Goal: Task Accomplishment & Management: Manage account settings

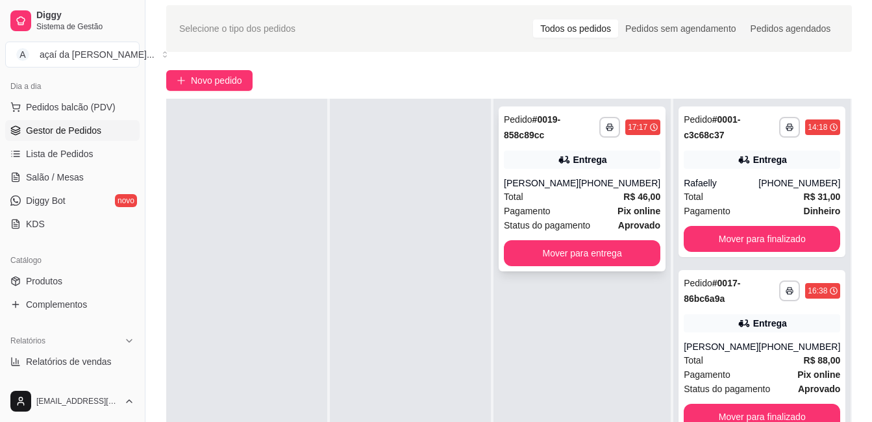
scroll to position [25, 0]
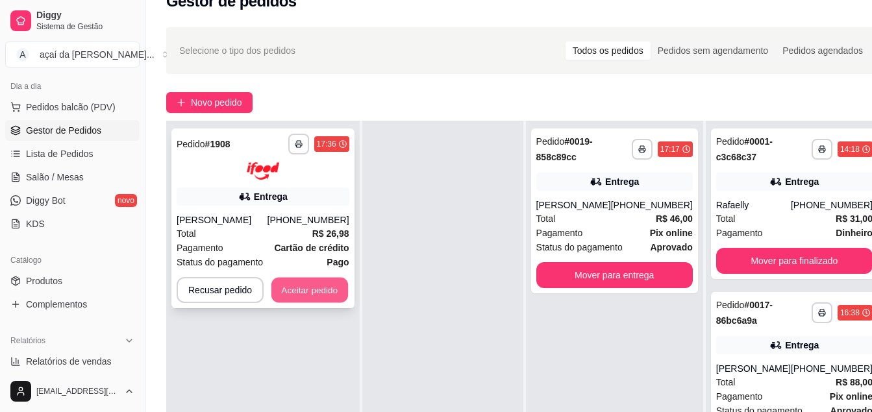
click at [291, 286] on button "Aceitar pedido" at bounding box center [309, 289] width 77 height 25
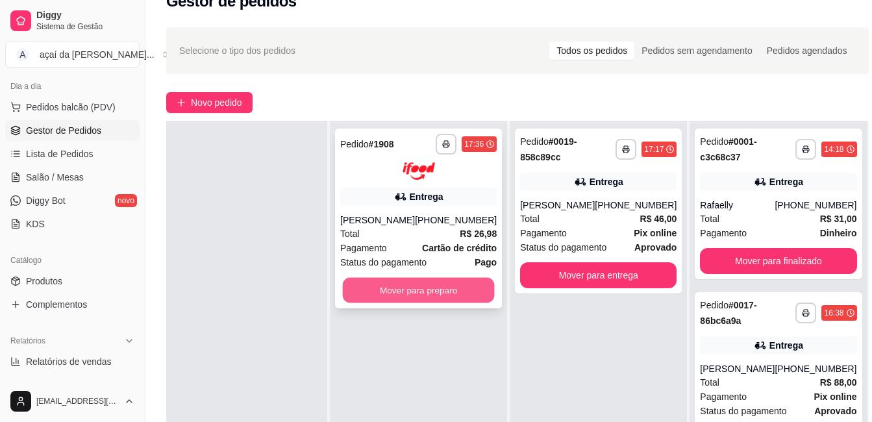
click at [375, 303] on button "Mover para preparo" at bounding box center [419, 289] width 152 height 25
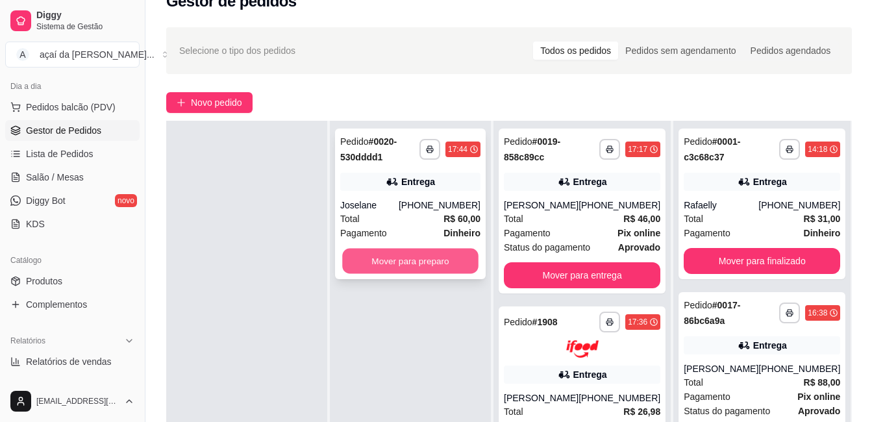
click at [403, 266] on button "Mover para preparo" at bounding box center [410, 261] width 136 height 25
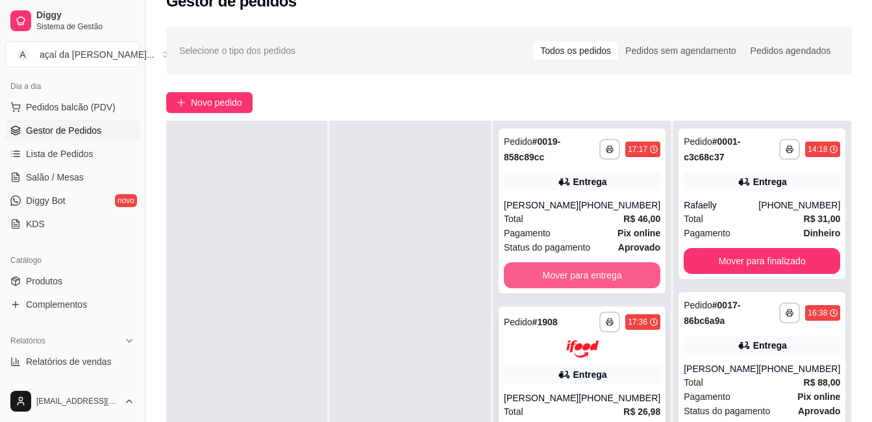
scroll to position [86, 0]
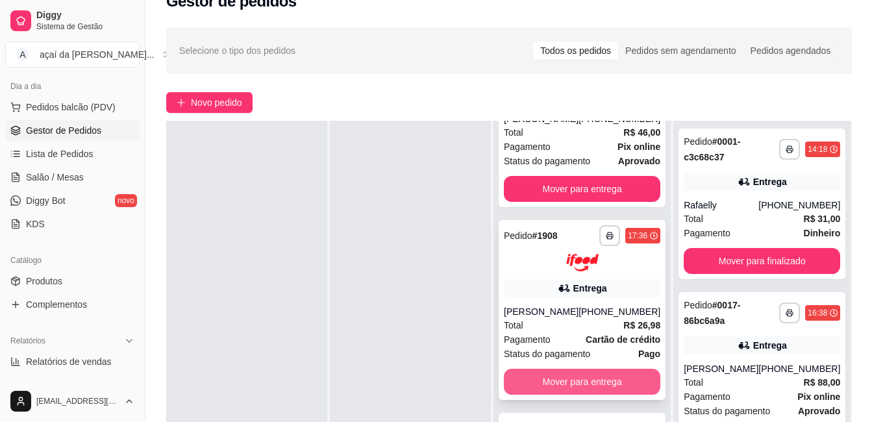
click at [581, 395] on button "Mover para entrega" at bounding box center [582, 382] width 157 height 26
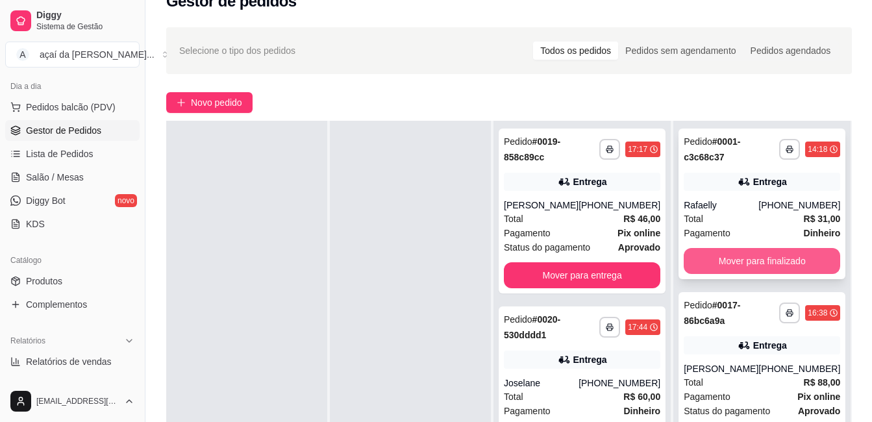
scroll to position [44, 0]
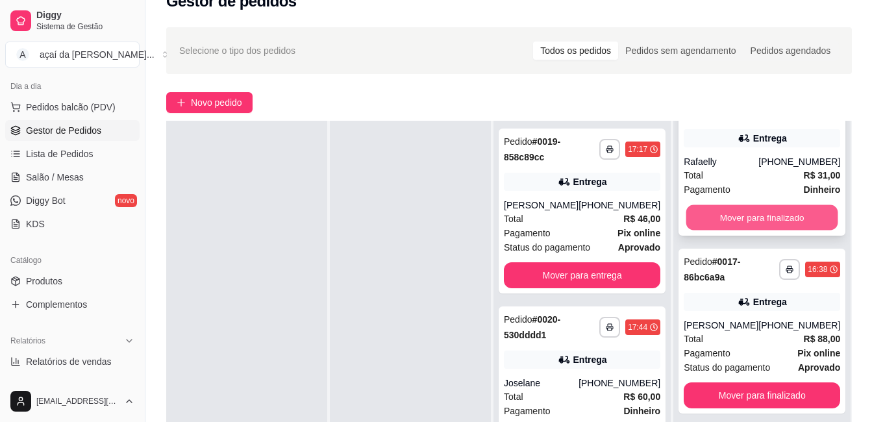
click at [729, 216] on button "Mover para finalizado" at bounding box center [763, 217] width 152 height 25
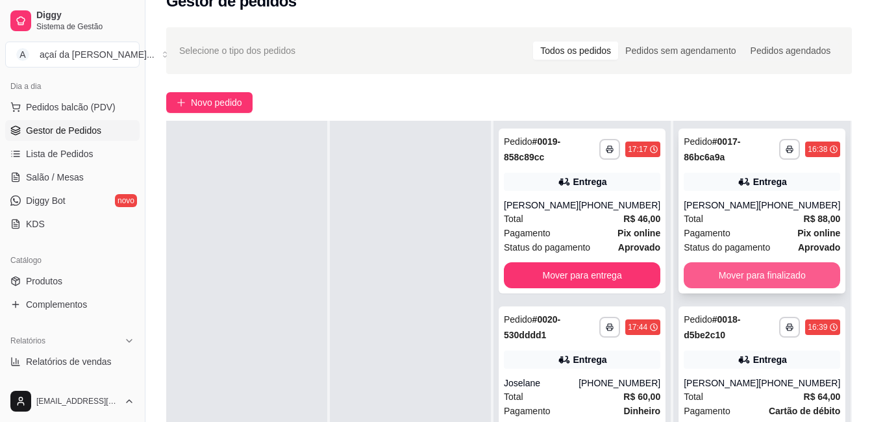
scroll to position [21, 0]
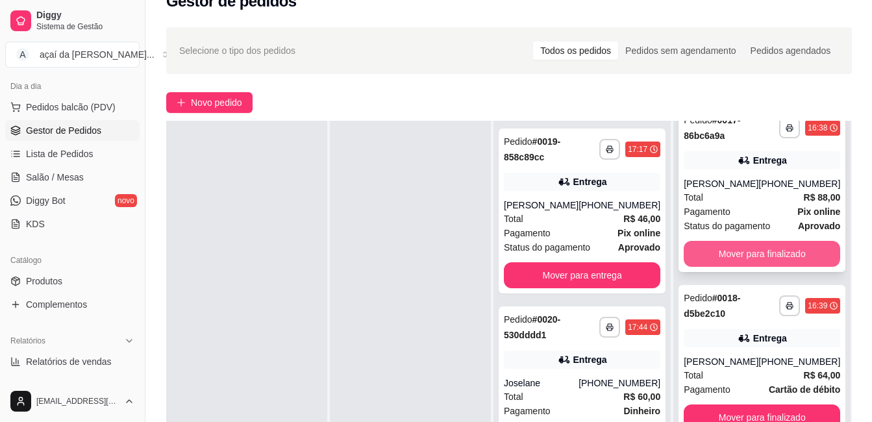
click at [733, 263] on button "Mover para finalizado" at bounding box center [762, 254] width 157 height 26
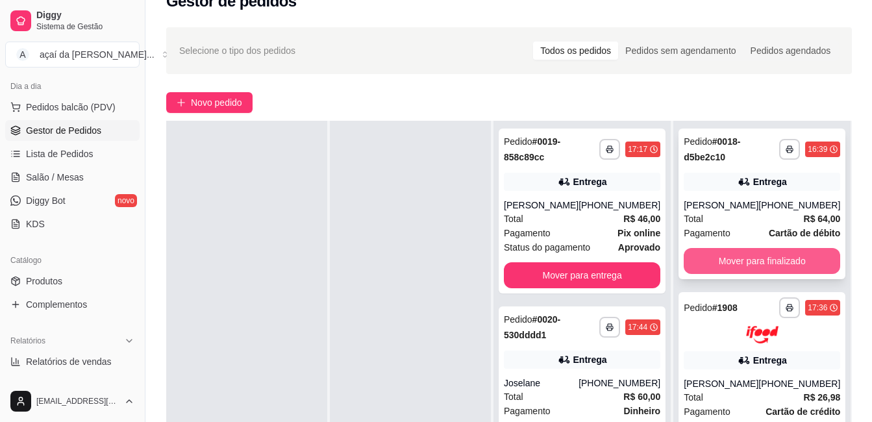
scroll to position [0, 0]
click at [747, 259] on button "Mover para finalizado" at bounding box center [762, 261] width 157 height 26
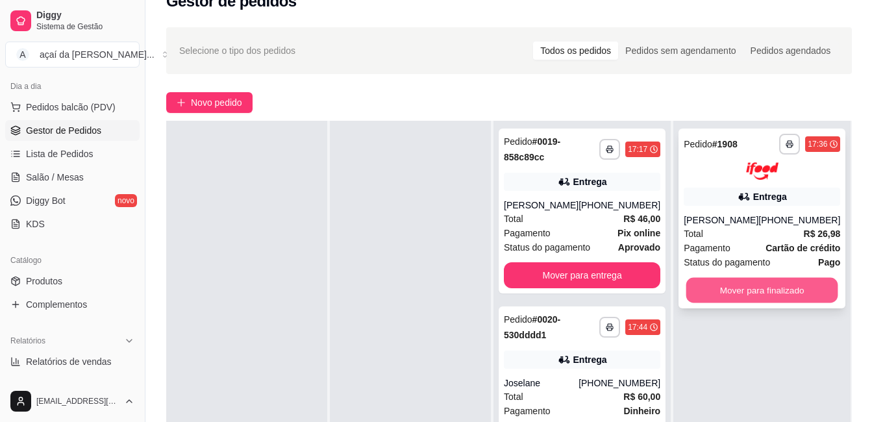
click at [721, 300] on button "Mover para finalizado" at bounding box center [763, 289] width 152 height 25
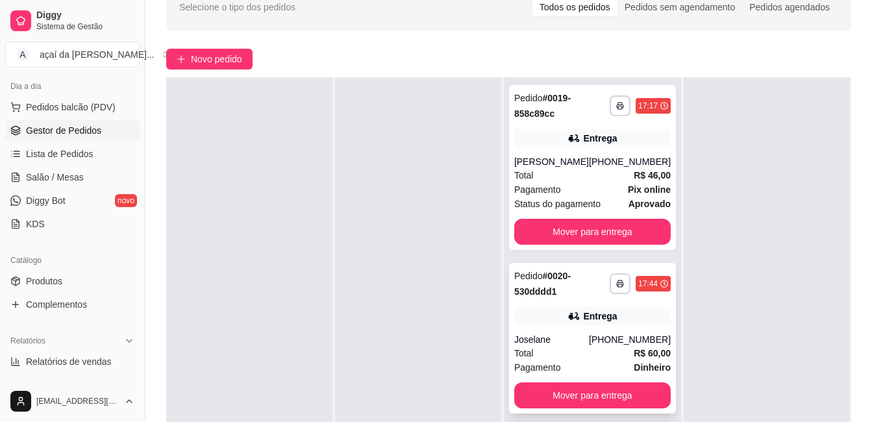
scroll to position [90, 0]
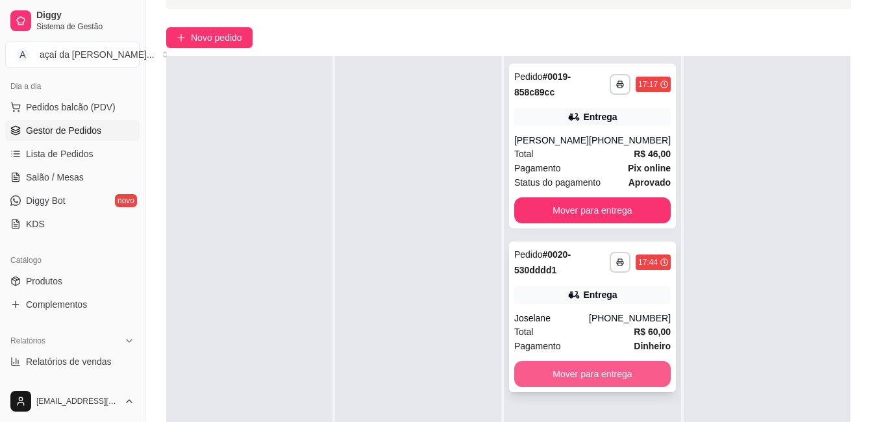
click at [596, 386] on button "Mover para entrega" at bounding box center [592, 374] width 157 height 26
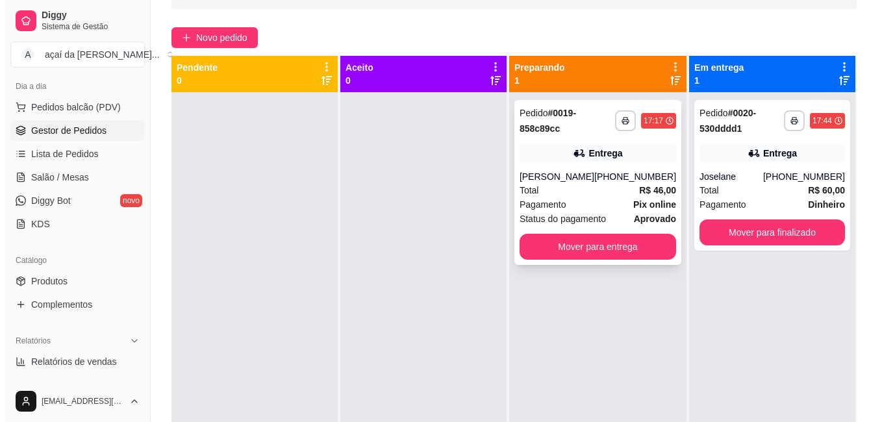
scroll to position [25, 0]
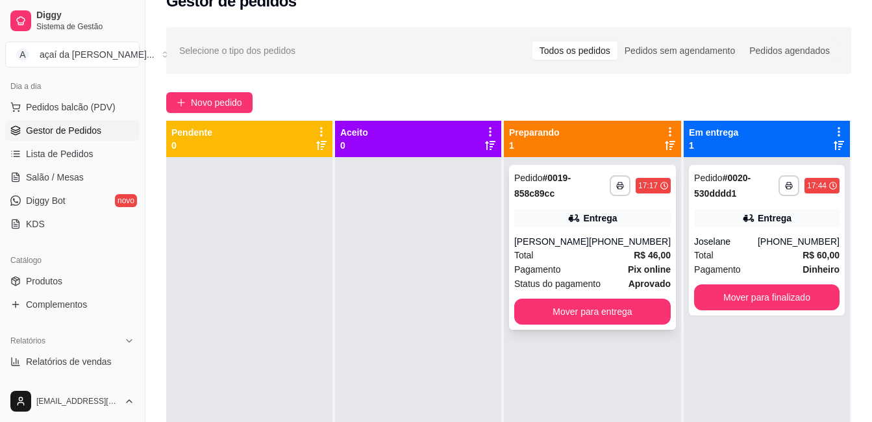
click at [563, 225] on div "Entrega" at bounding box center [592, 218] width 157 height 18
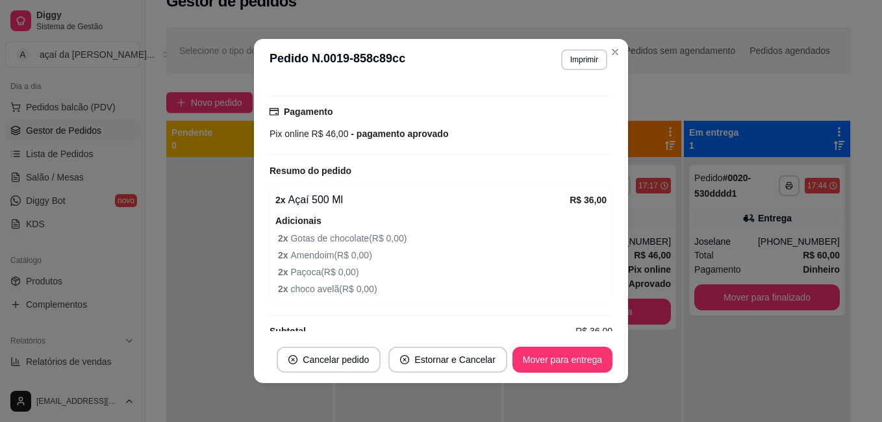
scroll to position [412, 0]
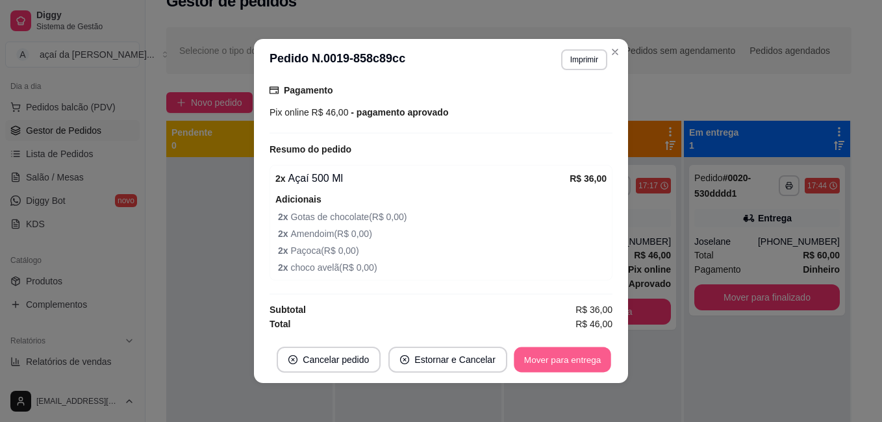
click at [588, 358] on button "Mover para entrega" at bounding box center [562, 359] width 97 height 25
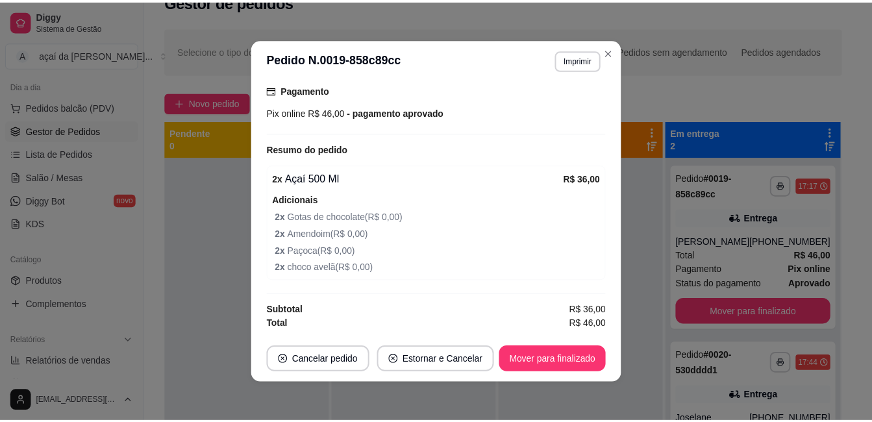
scroll to position [3, 0]
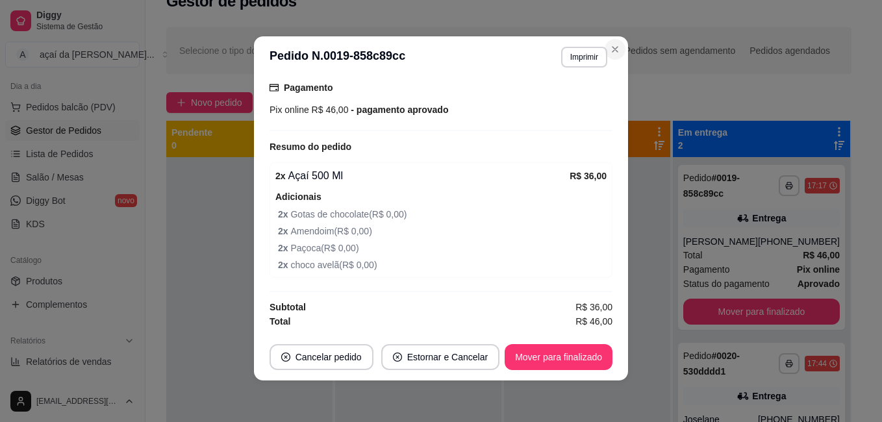
click at [611, 46] on div "Todos os pedidos" at bounding box center [575, 51] width 85 height 18
click at [533, 42] on input "Todos os pedidos" at bounding box center [533, 42] width 0 height 0
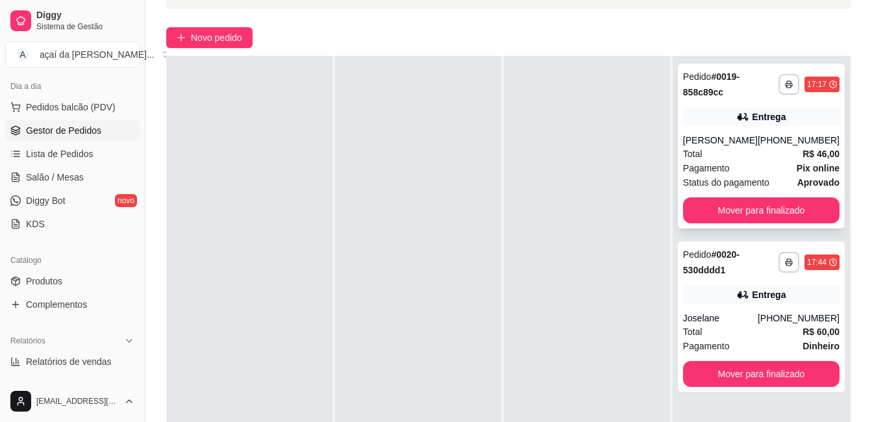
scroll to position [112, 0]
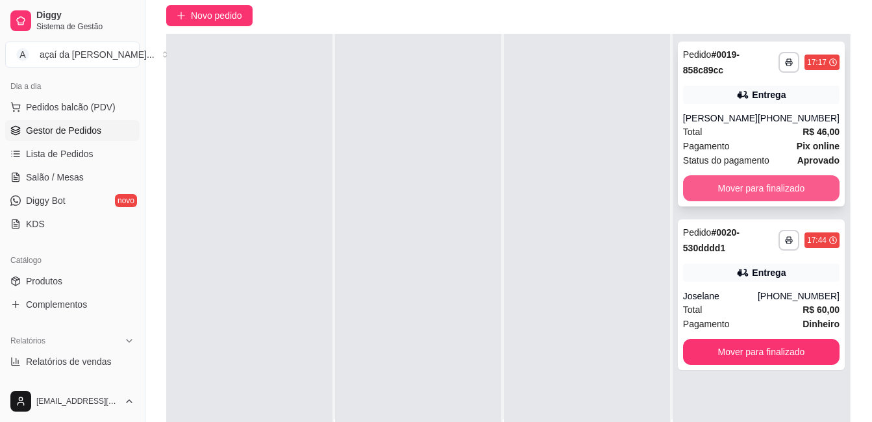
click at [742, 198] on button "Mover para finalizado" at bounding box center [761, 188] width 157 height 26
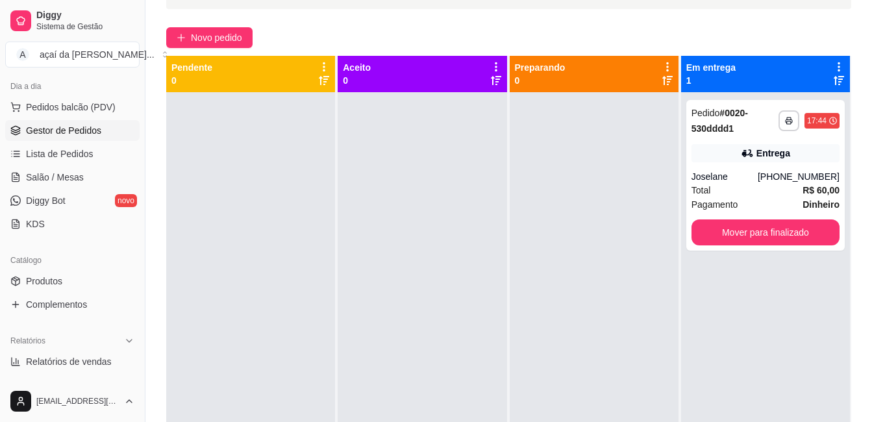
scroll to position [47, 0]
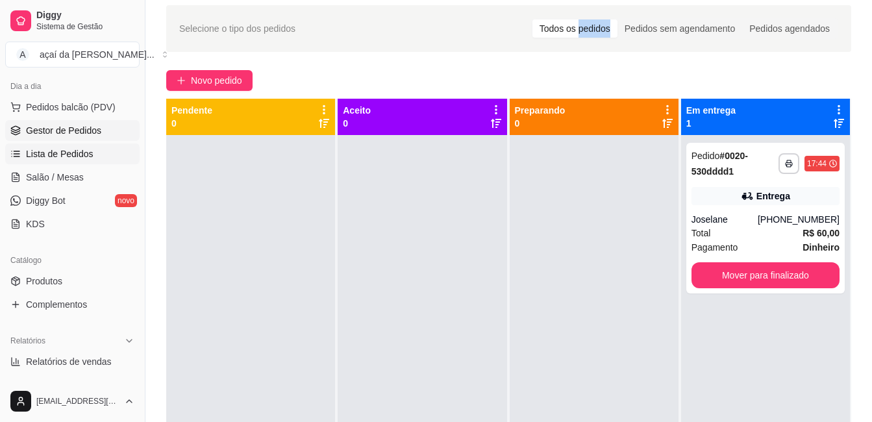
click at [40, 145] on link "Lista de Pedidos" at bounding box center [72, 154] width 134 height 21
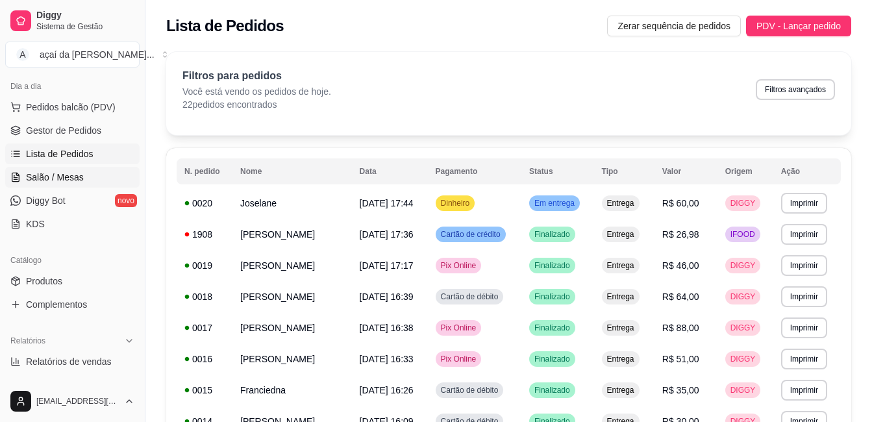
click at [68, 175] on span "Salão / Mesas" at bounding box center [55, 177] width 58 height 13
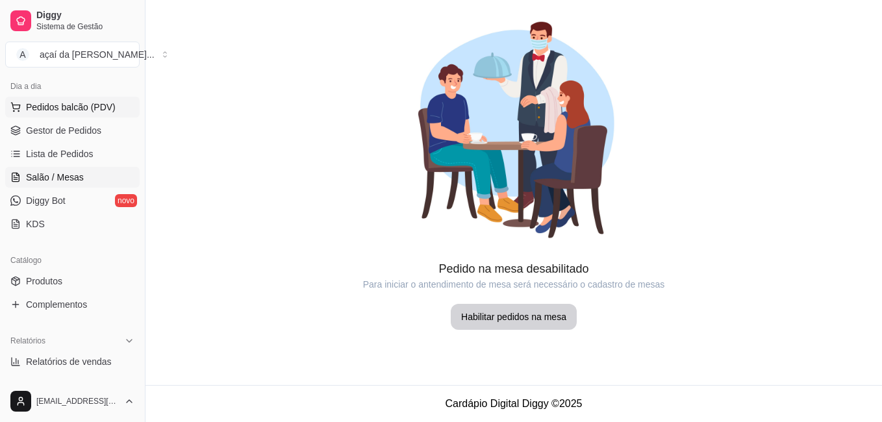
click at [89, 113] on span "Pedidos balcão (PDV)" at bounding box center [71, 107] width 90 height 13
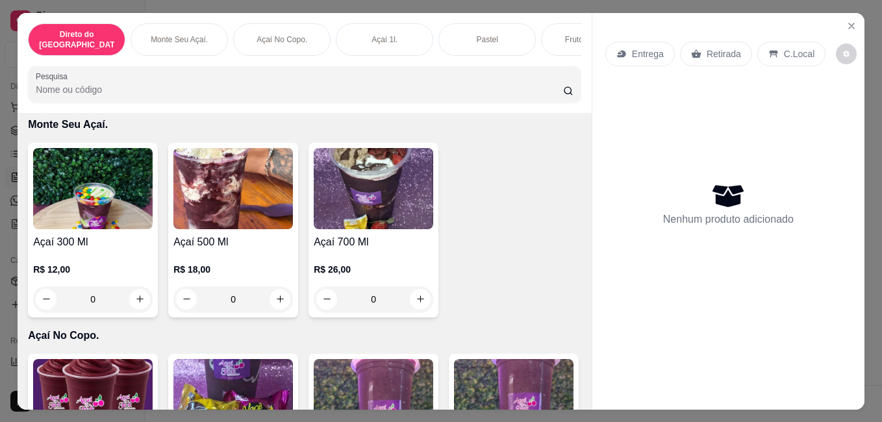
scroll to position [411, 0]
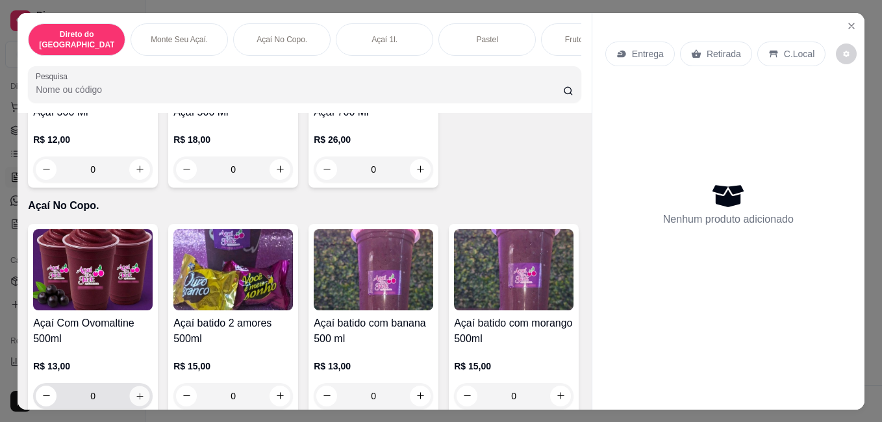
click at [136, 391] on icon "increase-product-quantity" at bounding box center [140, 396] width 10 height 10
type input "1"
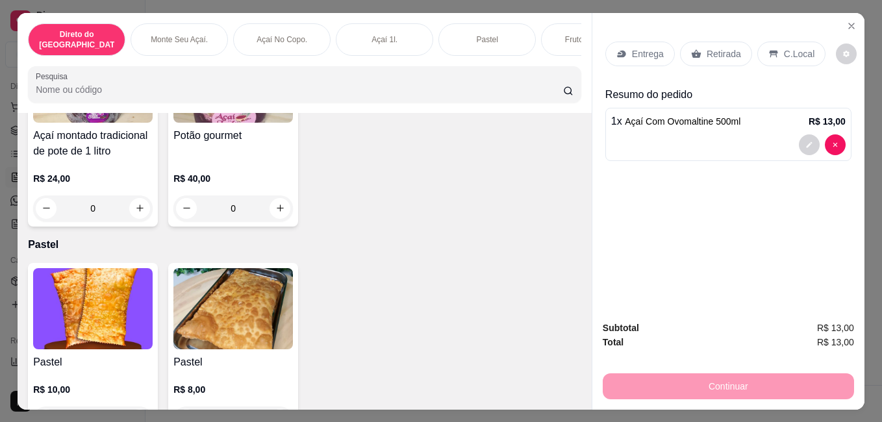
scroll to position [1364, 0]
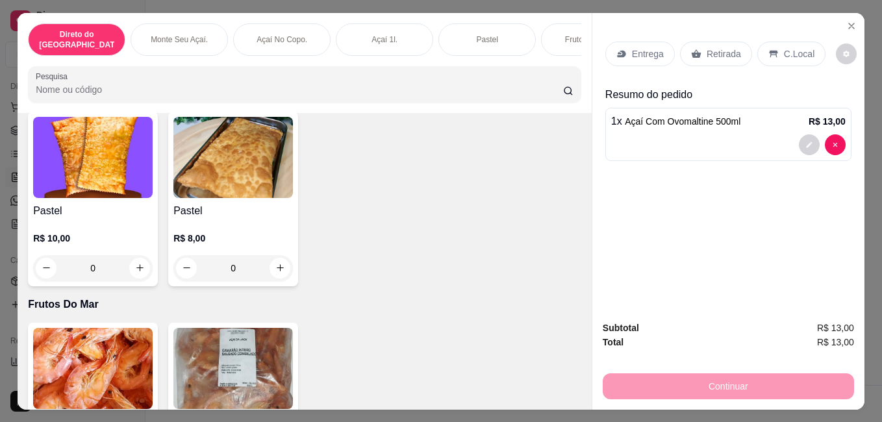
click at [130, 255] on div "0" at bounding box center [93, 268] width 120 height 26
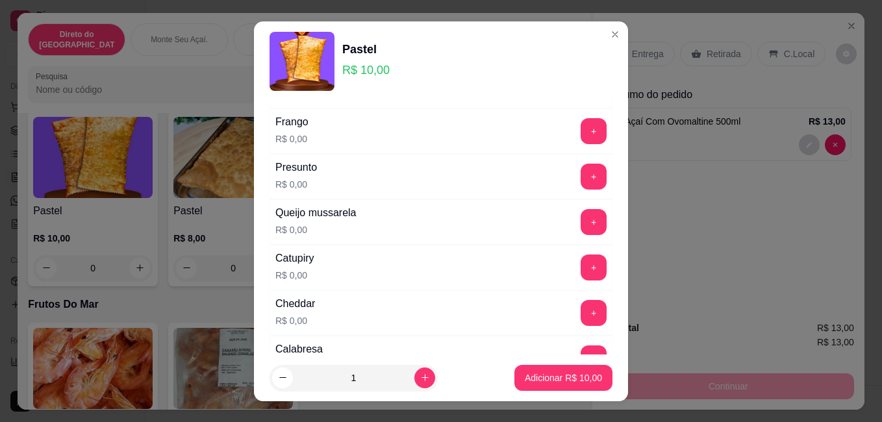
scroll to position [130, 0]
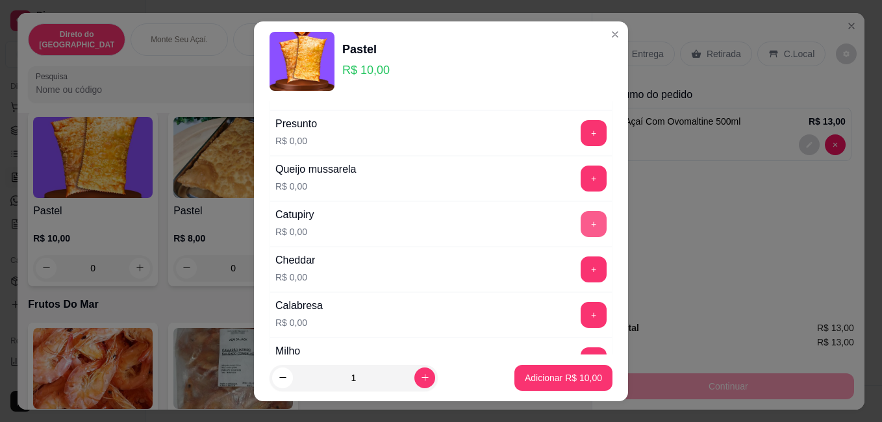
click at [581, 220] on button "+" at bounding box center [594, 224] width 26 height 26
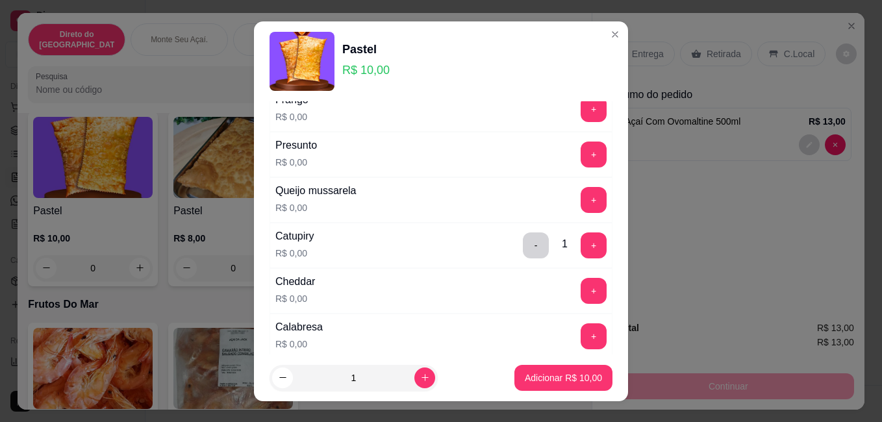
scroll to position [0, 0]
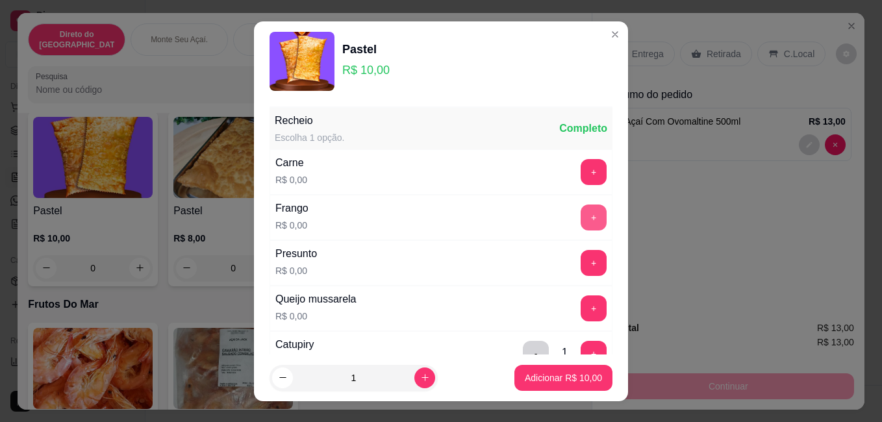
click at [581, 214] on button "+" at bounding box center [594, 218] width 26 height 26
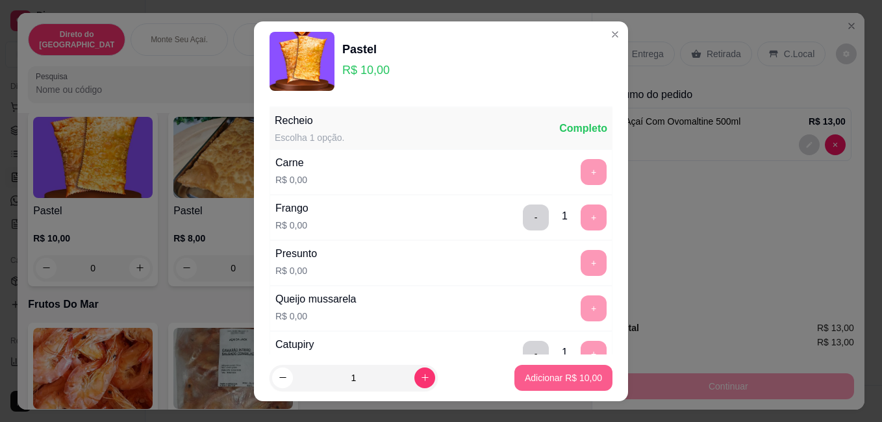
click at [542, 382] on p "Adicionar R$ 10,00" at bounding box center [563, 378] width 77 height 13
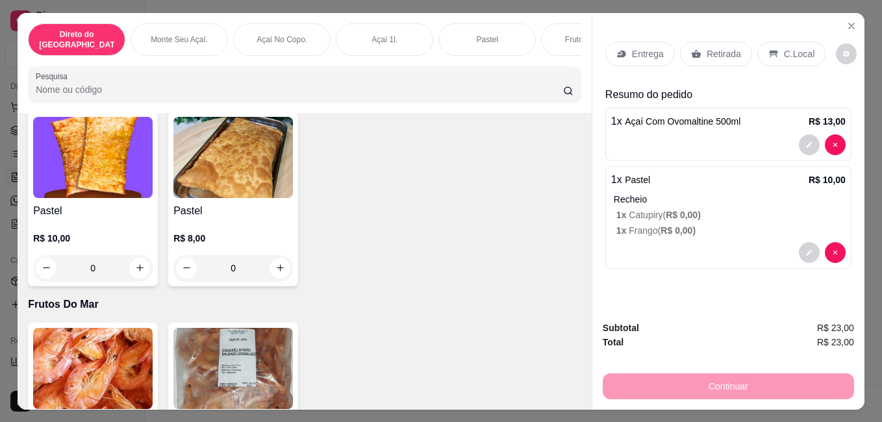
click at [714, 53] on p "Retirada" at bounding box center [724, 53] width 34 height 13
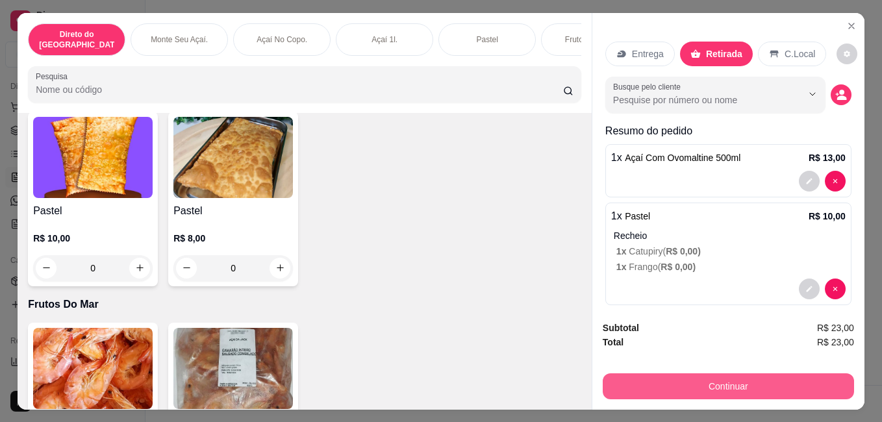
click at [764, 389] on button "Continuar" at bounding box center [728, 386] width 251 height 26
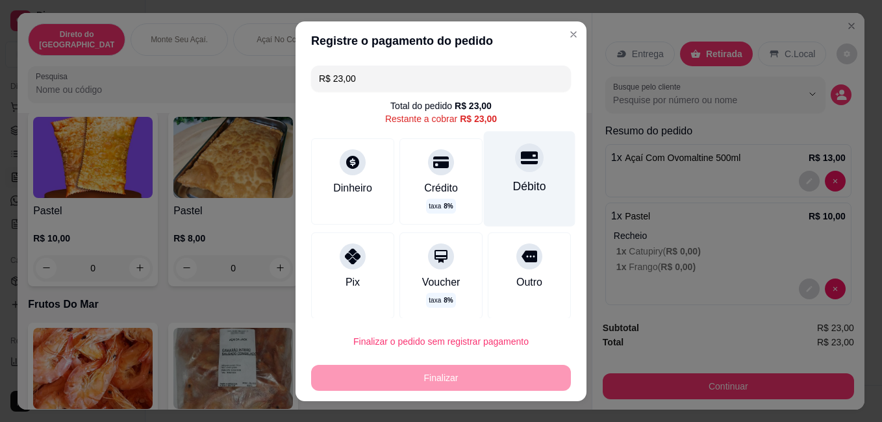
drag, startPoint x: 517, startPoint y: 168, endPoint x: 515, endPoint y: 207, distance: 39.0
click at [516, 168] on div at bounding box center [529, 158] width 29 height 29
type input "R$ 0,00"
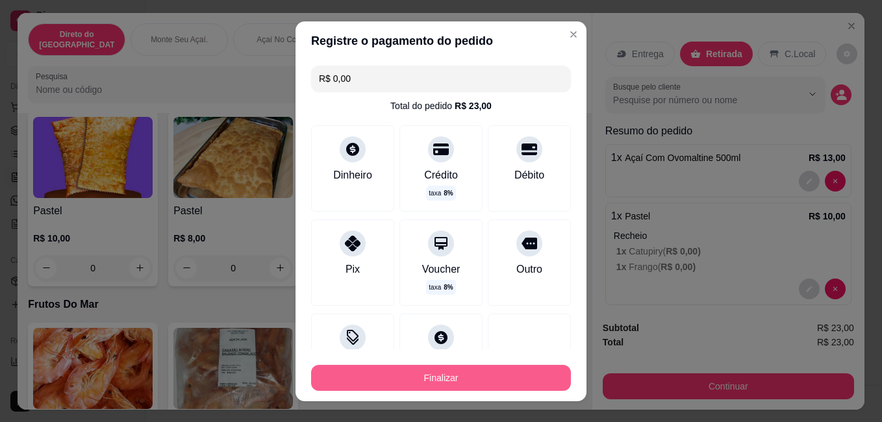
click at [496, 372] on button "Finalizar" at bounding box center [441, 378] width 260 height 26
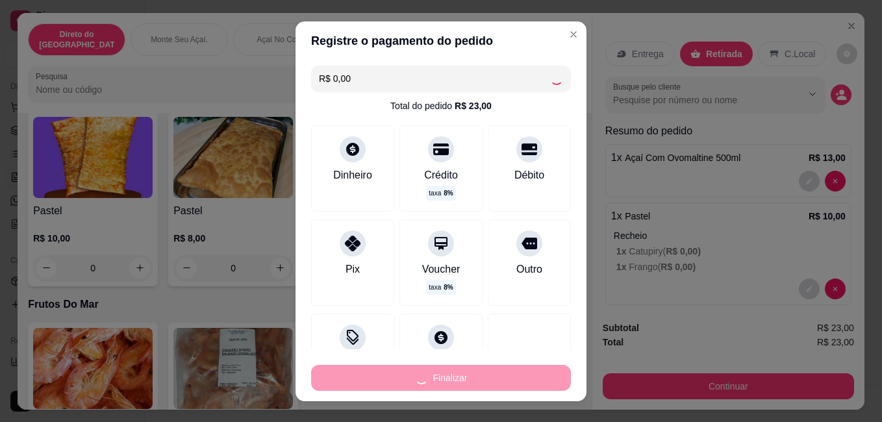
type input "0"
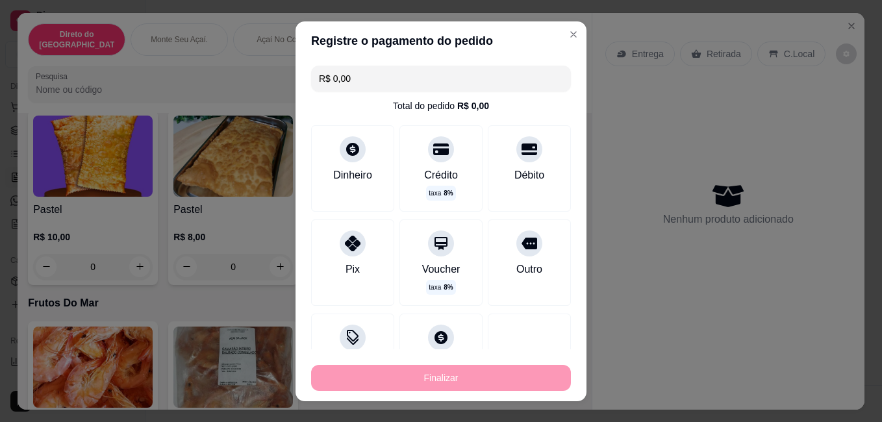
type input "-R$ 23,00"
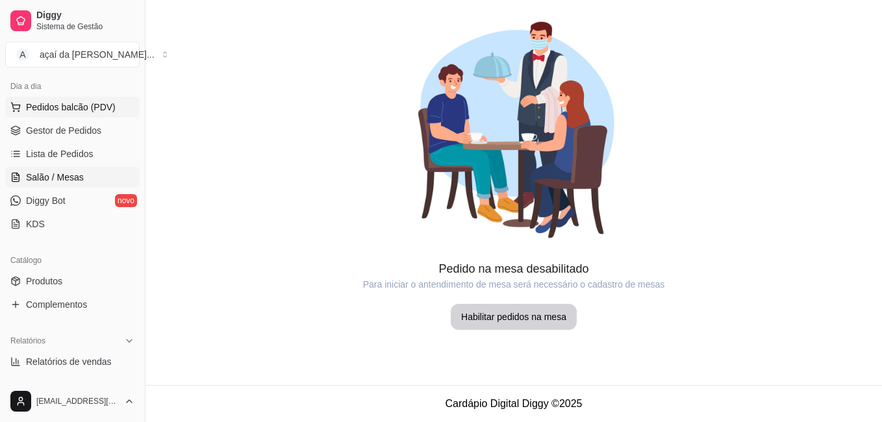
click at [79, 101] on span "Pedidos balcão (PDV)" at bounding box center [71, 107] width 90 height 13
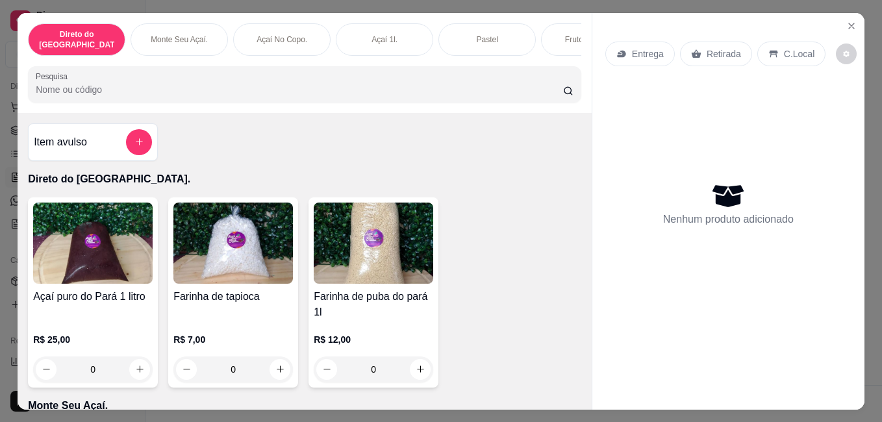
scroll to position [86, 0]
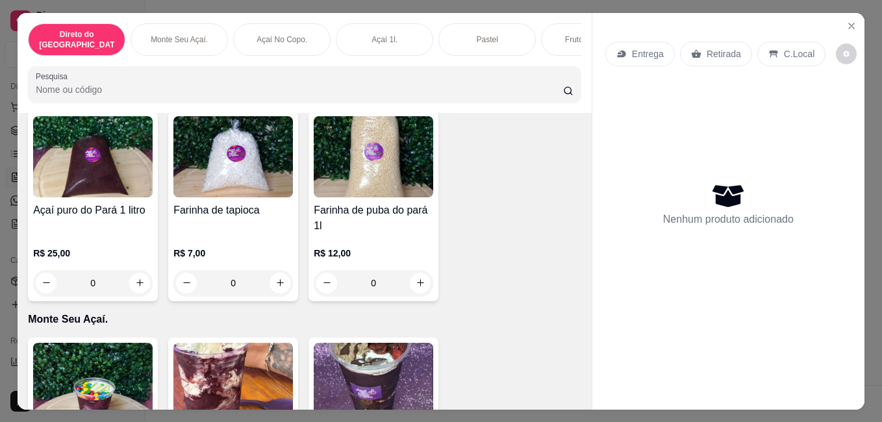
click at [153, 274] on div "Açaí puro do Pará 1 litro R$ 25,00 0 Farinha de tapioca R$ 7,00 0 Farinha de pu…" at bounding box center [304, 206] width 553 height 190
click at [142, 273] on button "increase-product-quantity" at bounding box center [139, 283] width 21 height 21
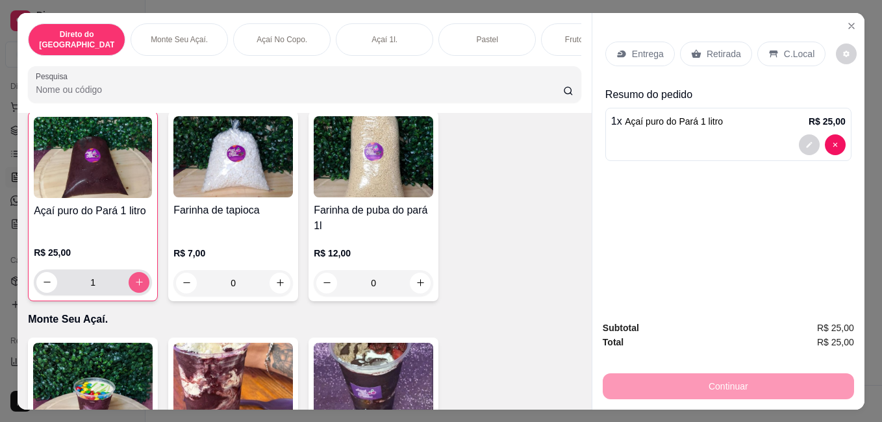
scroll to position [87, 0]
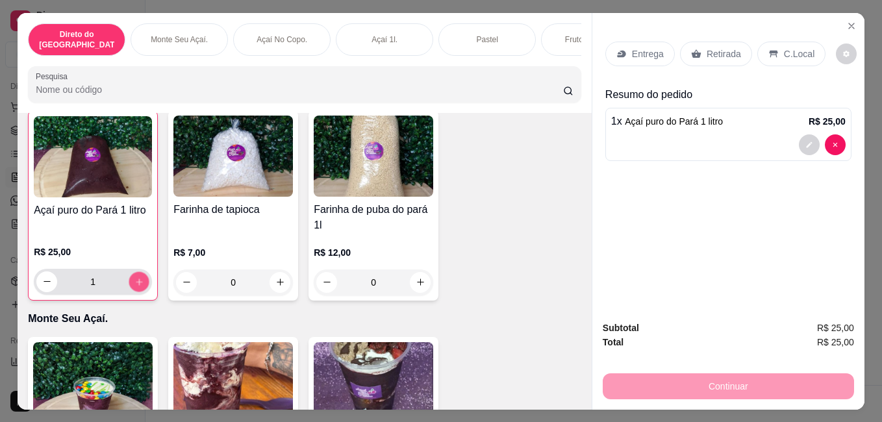
click at [142, 273] on button "increase-product-quantity" at bounding box center [139, 281] width 20 height 20
click at [140, 271] on button "increase-product-quantity" at bounding box center [139, 281] width 21 height 21
type input "3"
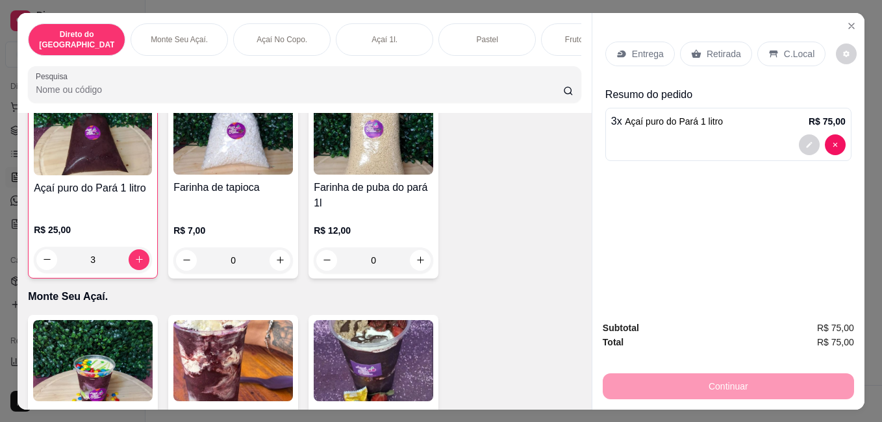
scroll to position [131, 0]
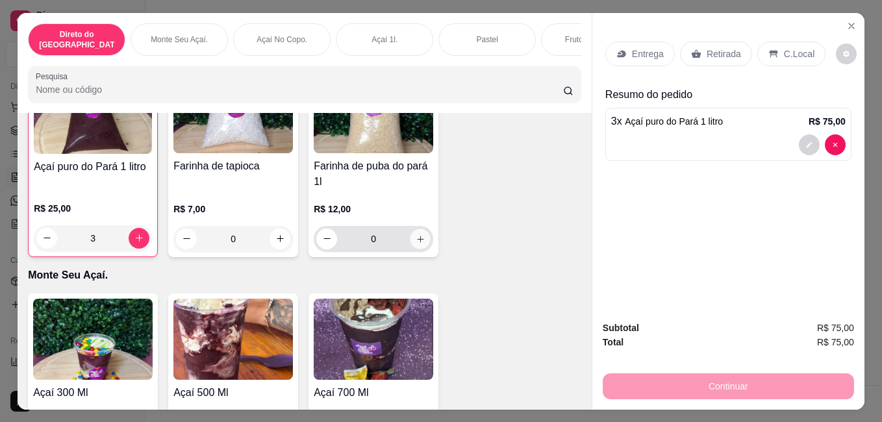
click at [420, 235] on icon "increase-product-quantity" at bounding box center [421, 239] width 10 height 10
type input "1"
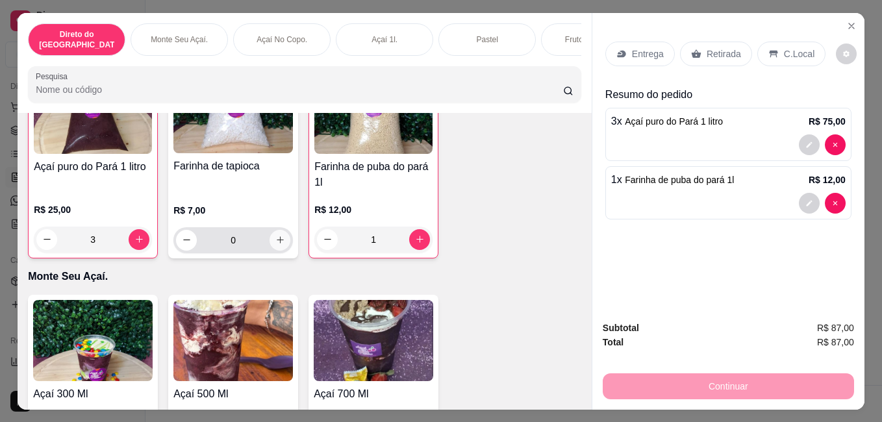
click at [277, 235] on icon "increase-product-quantity" at bounding box center [280, 240] width 10 height 10
type input "1"
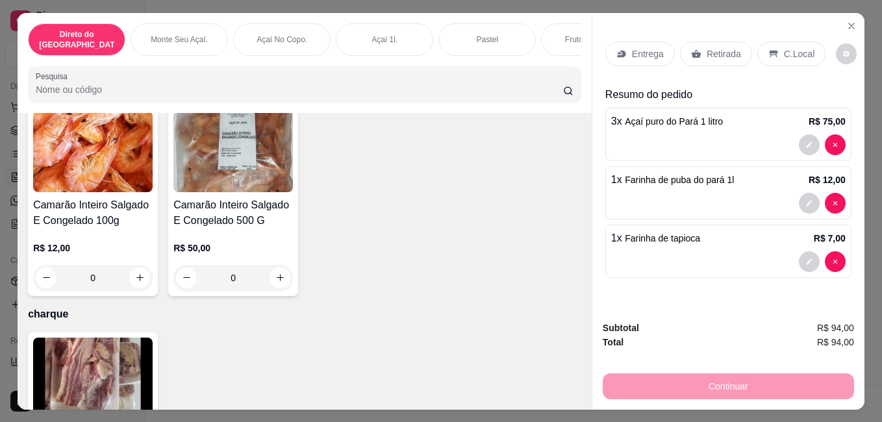
scroll to position [1603, 0]
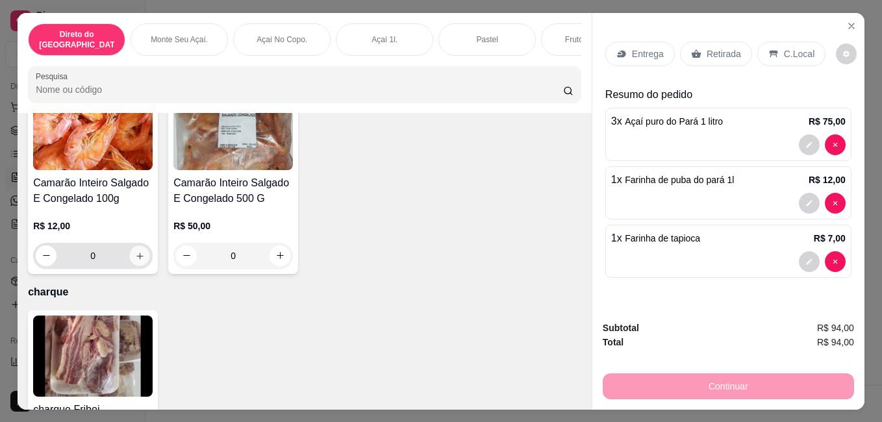
click at [136, 255] on icon "increase-product-quantity" at bounding box center [140, 256] width 10 height 10
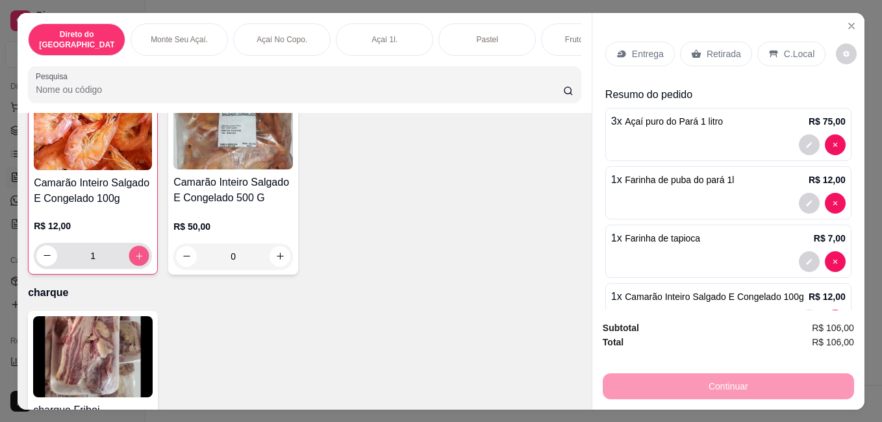
click at [138, 252] on icon "increase-product-quantity" at bounding box center [139, 256] width 10 height 10
type input "4"
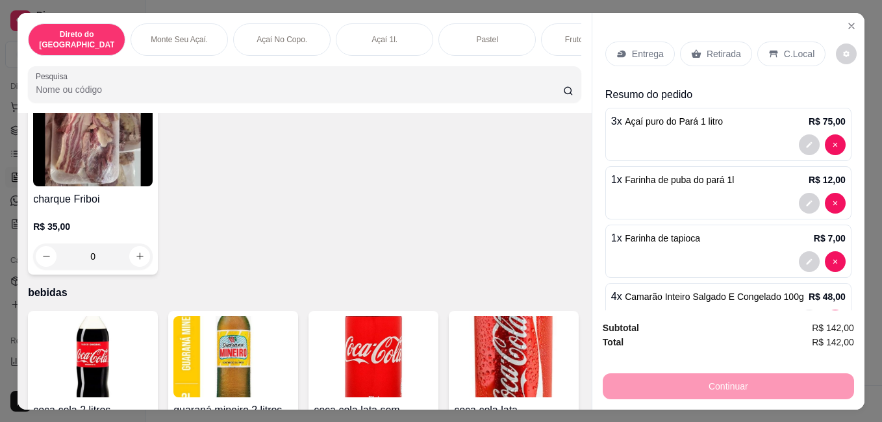
scroll to position [1685, 0]
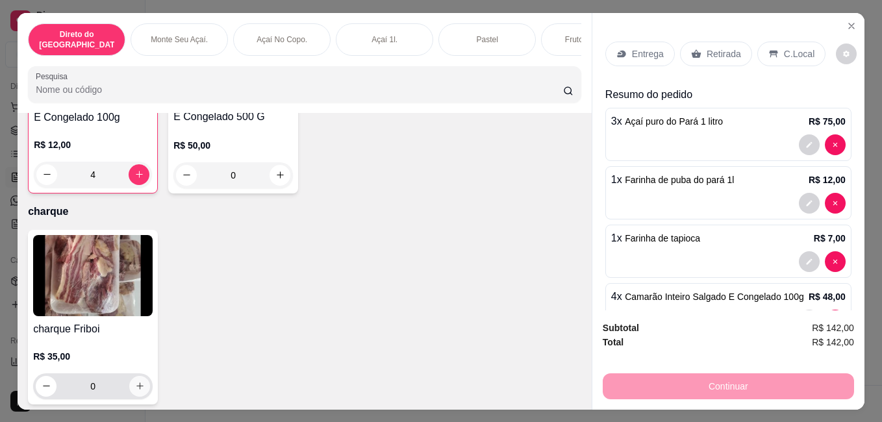
click at [135, 381] on icon "increase-product-quantity" at bounding box center [140, 386] width 10 height 10
type input "1"
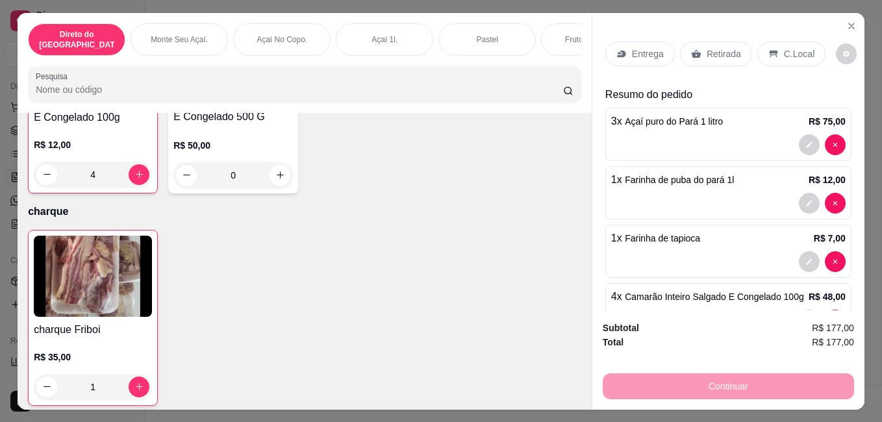
click at [759, 49] on div "C.Local" at bounding box center [791, 54] width 68 height 25
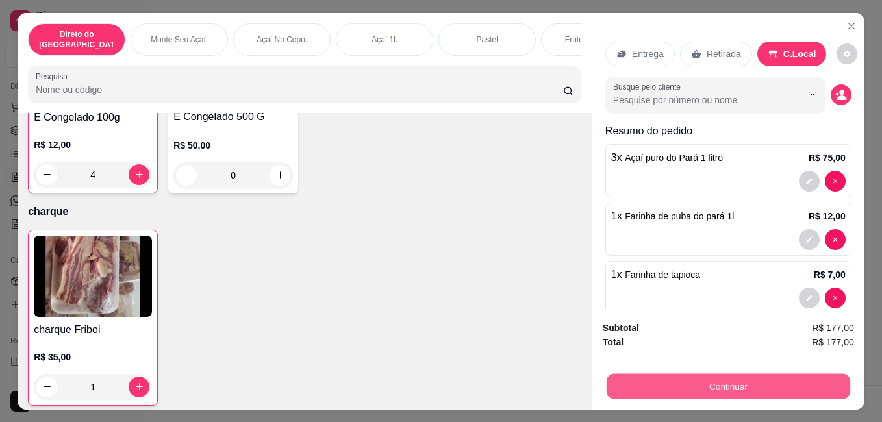
click at [727, 378] on button "Continuar" at bounding box center [729, 385] width 244 height 25
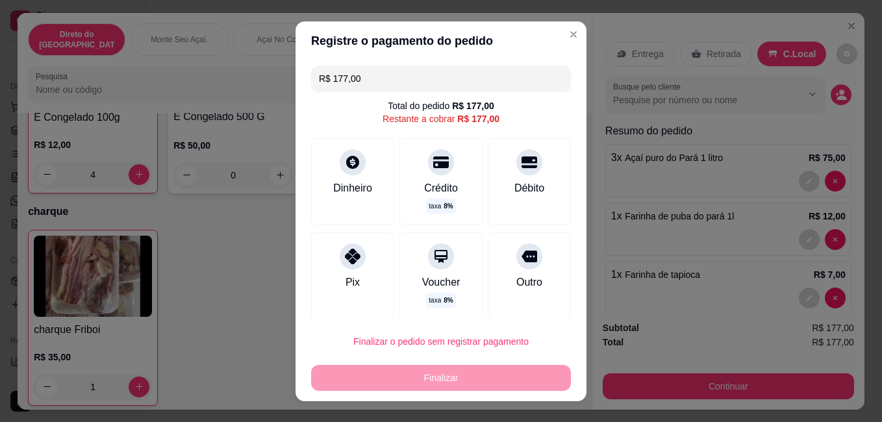
click at [463, 113] on div "R$ 177,00" at bounding box center [478, 118] width 42 height 13
click at [471, 67] on input "R$ 177,00" at bounding box center [441, 79] width 244 height 26
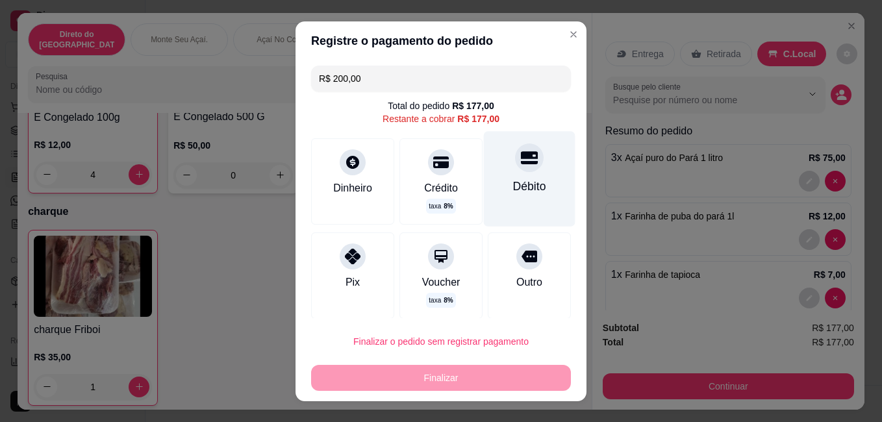
type input "R$ 200,00"
click at [513, 177] on div "Débito" at bounding box center [529, 185] width 33 height 17
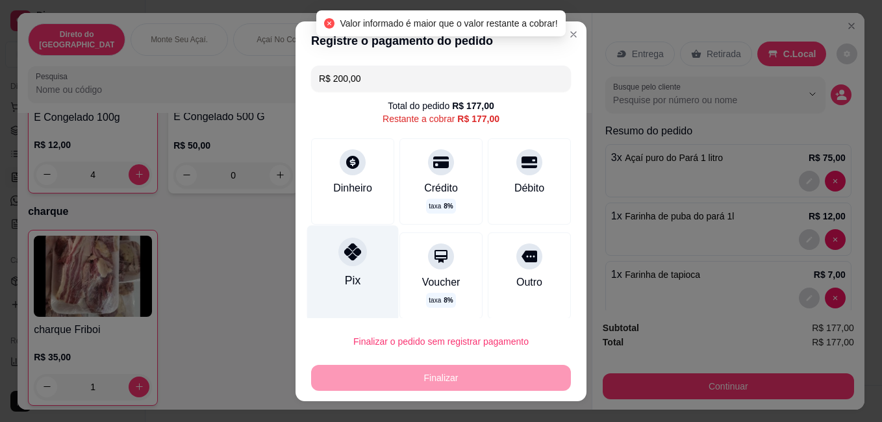
click at [350, 257] on icon at bounding box center [352, 251] width 17 height 17
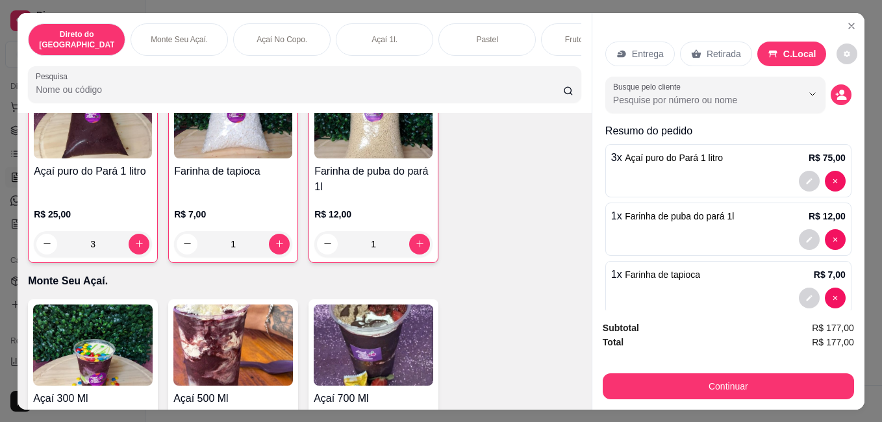
scroll to position [234, 0]
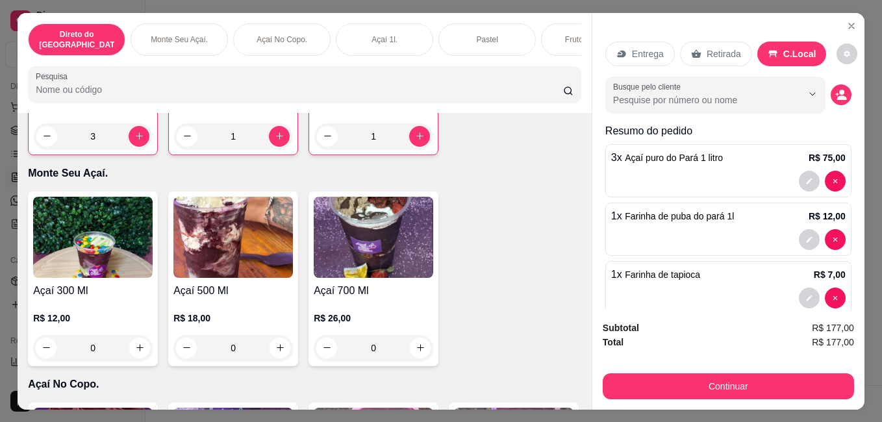
click at [270, 342] on div "0" at bounding box center [233, 348] width 120 height 26
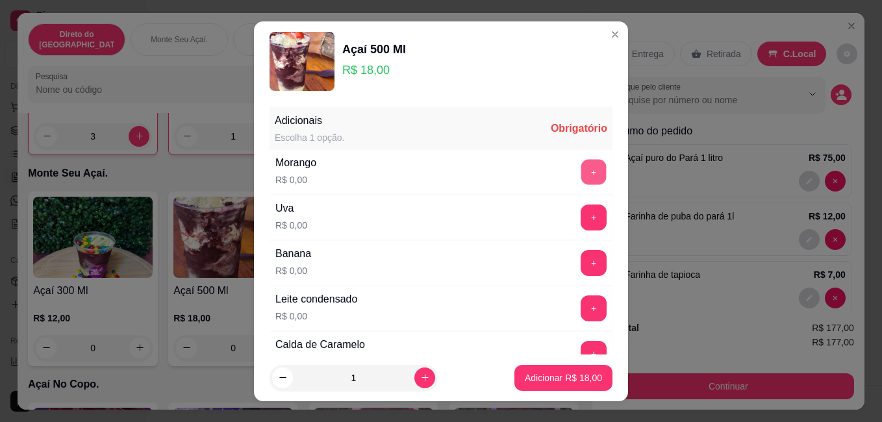
click at [581, 172] on button "+" at bounding box center [593, 172] width 25 height 25
click at [581, 213] on button "+" at bounding box center [593, 217] width 25 height 25
click at [581, 263] on button "+" at bounding box center [593, 263] width 25 height 25
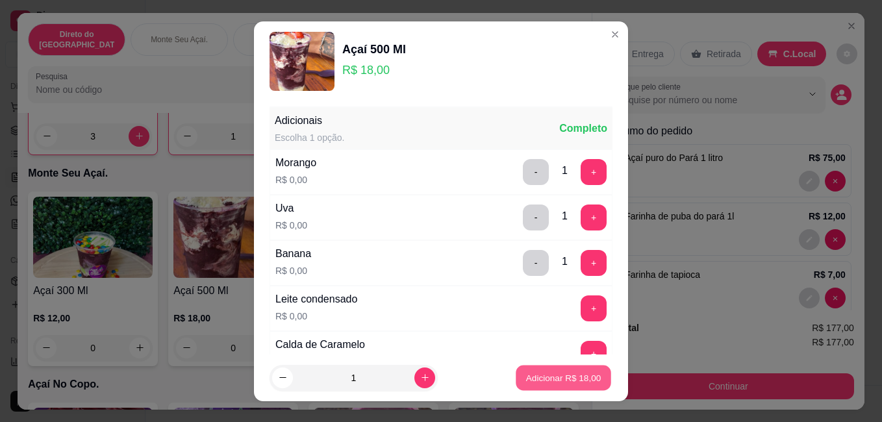
click at [555, 382] on p "Adicionar R$ 18,00" at bounding box center [563, 378] width 75 height 12
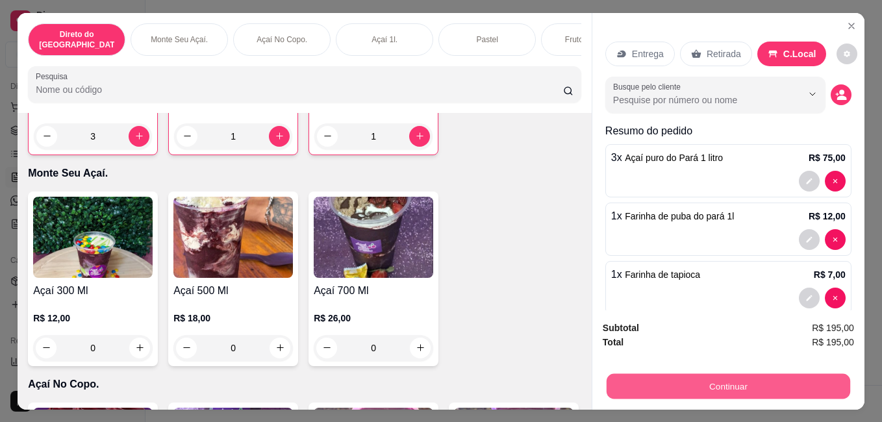
click at [720, 380] on button "Continuar" at bounding box center [729, 385] width 244 height 25
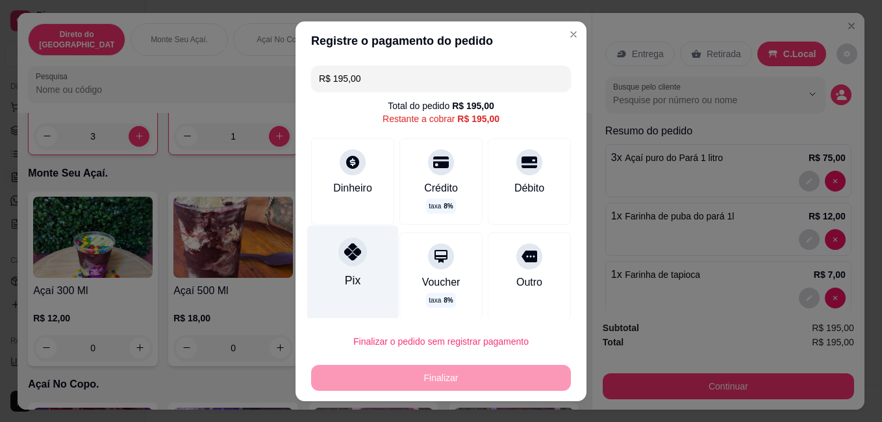
click at [342, 270] on div "Pix" at bounding box center [353, 272] width 92 height 95
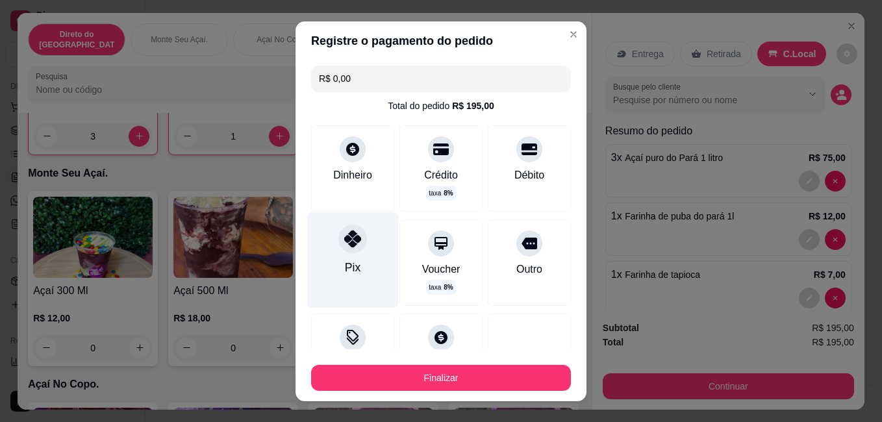
type input "R$ 0,00"
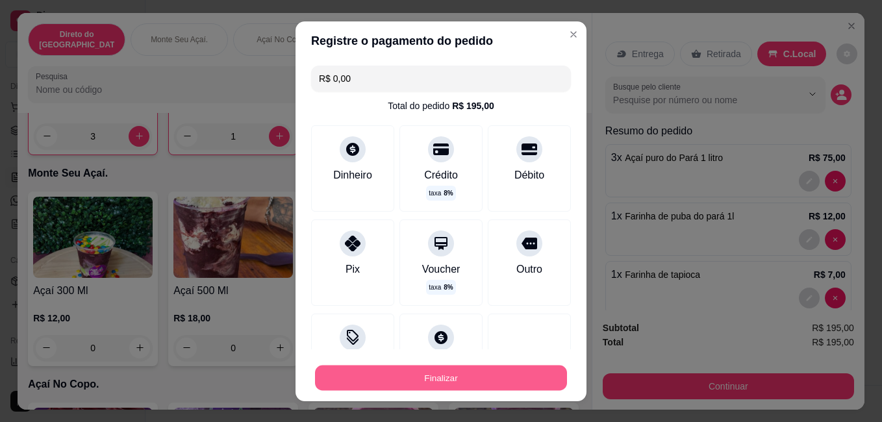
click at [422, 380] on button "Finalizar" at bounding box center [441, 377] width 252 height 25
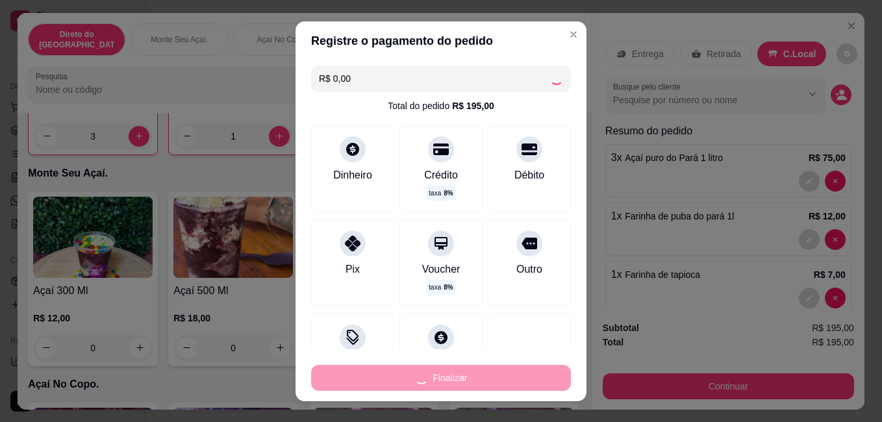
type input "0"
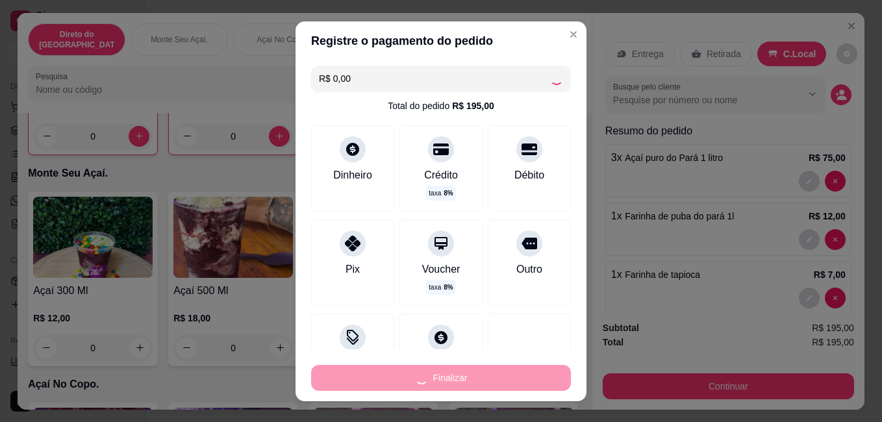
type input "-R$ 195,00"
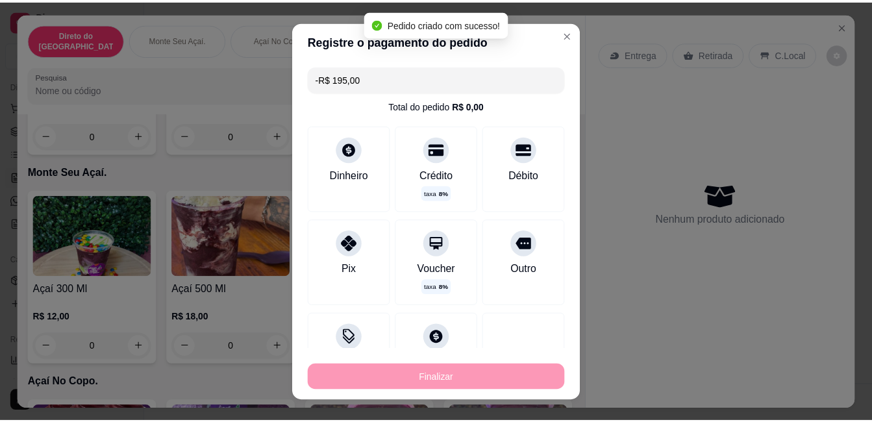
scroll to position [233, 0]
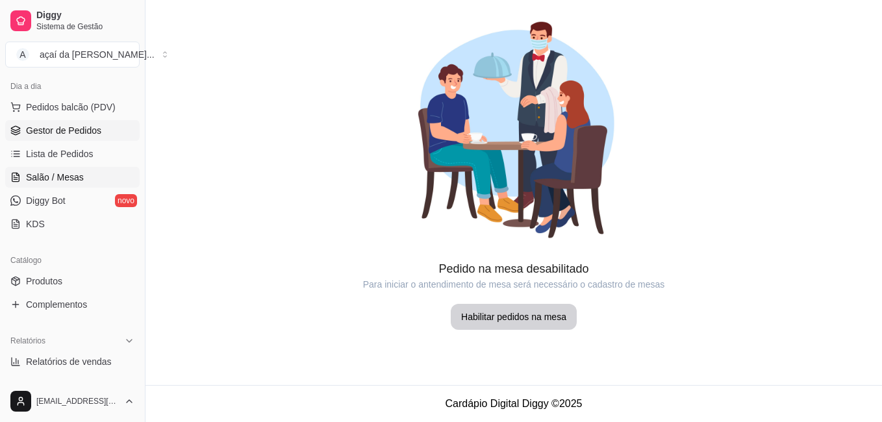
click at [125, 132] on link "Gestor de Pedidos" at bounding box center [72, 130] width 134 height 21
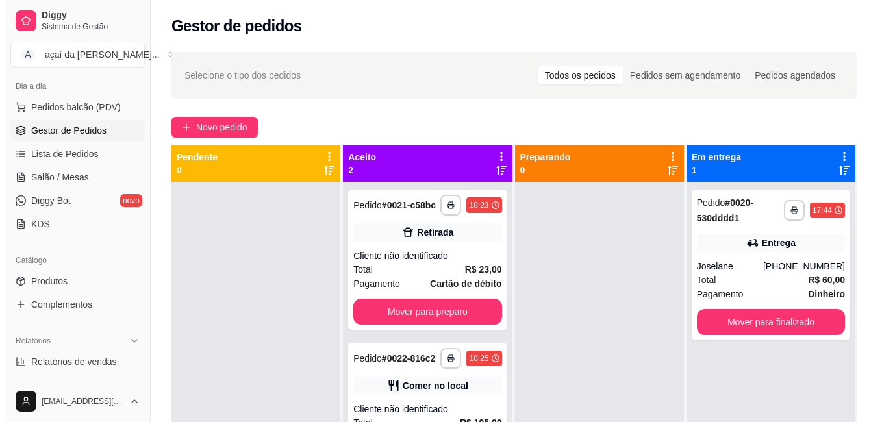
scroll to position [36, 0]
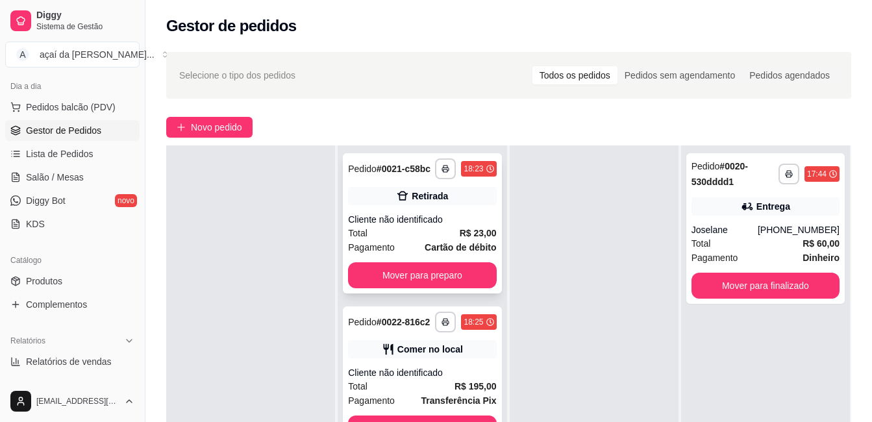
click at [429, 210] on div "**********" at bounding box center [422, 223] width 158 height 140
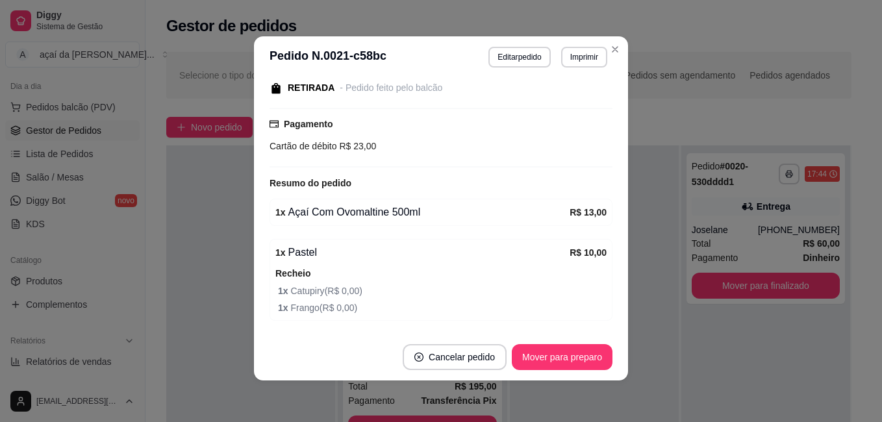
scroll to position [186, 0]
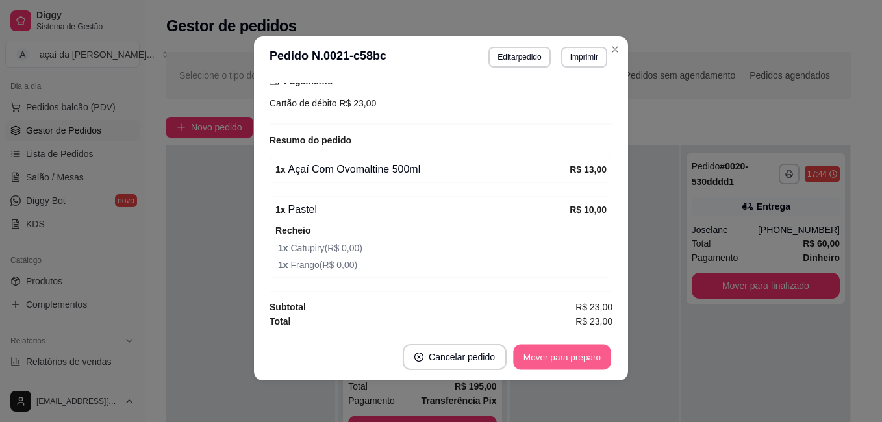
click at [538, 353] on button "Mover para preparo" at bounding box center [561, 357] width 97 height 25
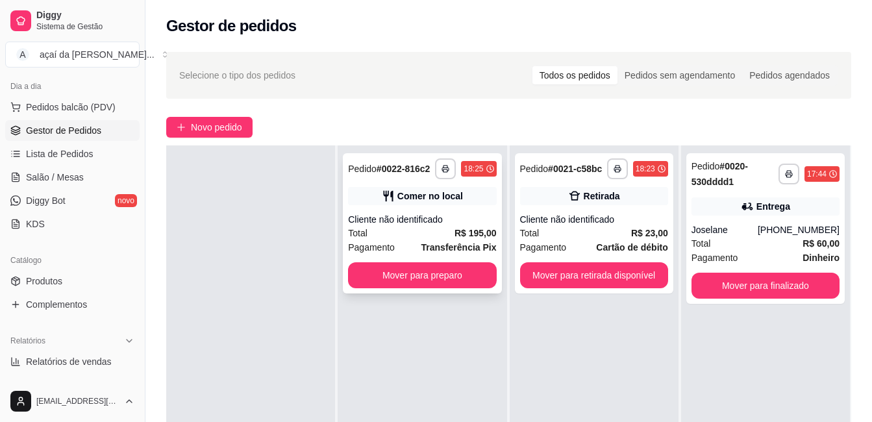
click at [435, 247] on strong "Transferência Pix" at bounding box center [459, 247] width 75 height 10
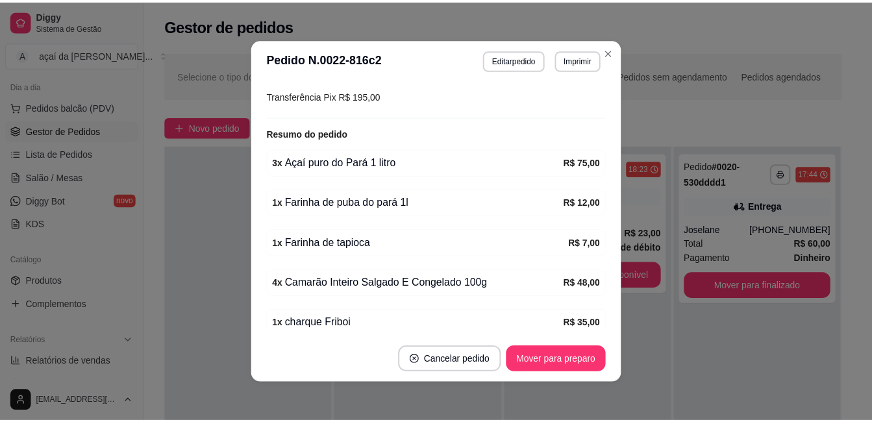
scroll to position [216, 0]
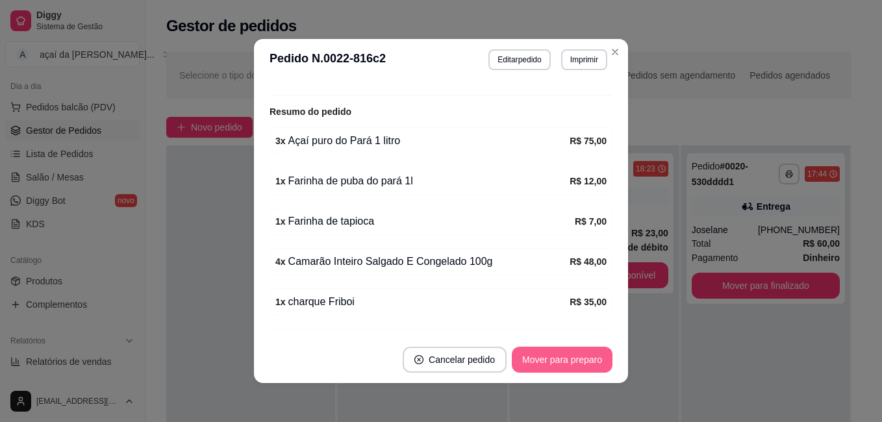
click at [562, 355] on button "Mover para preparo" at bounding box center [562, 360] width 101 height 26
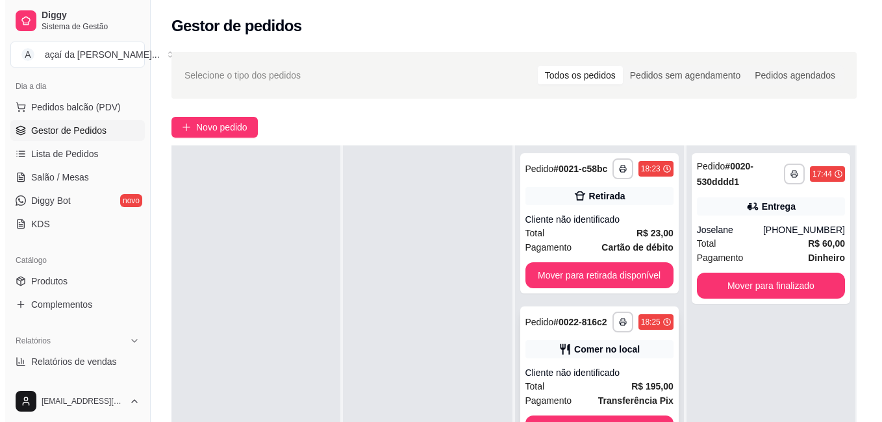
scroll to position [86, 0]
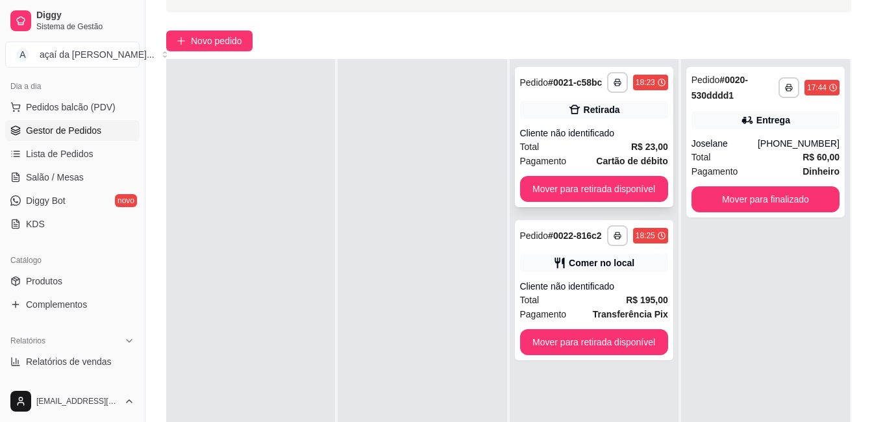
click at [600, 145] on div "Total R$ 23,00" at bounding box center [594, 147] width 148 height 14
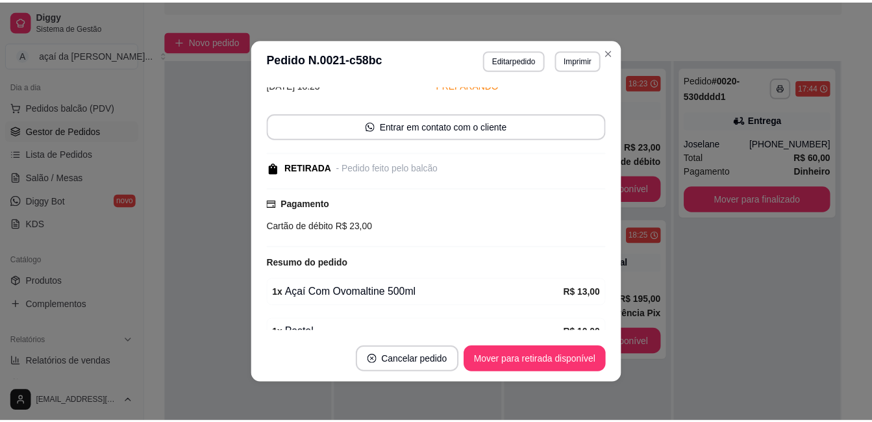
scroll to position [130, 0]
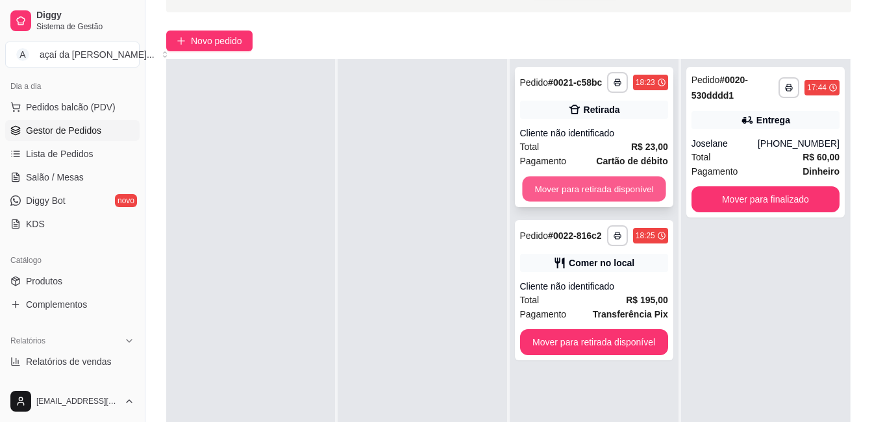
click at [563, 193] on button "Mover para retirada disponível" at bounding box center [594, 189] width 144 height 25
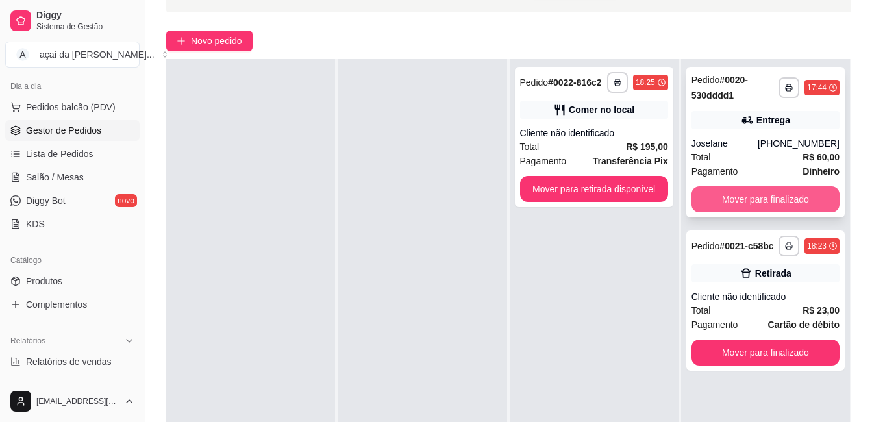
click at [718, 200] on button "Mover para finalizado" at bounding box center [766, 199] width 148 height 26
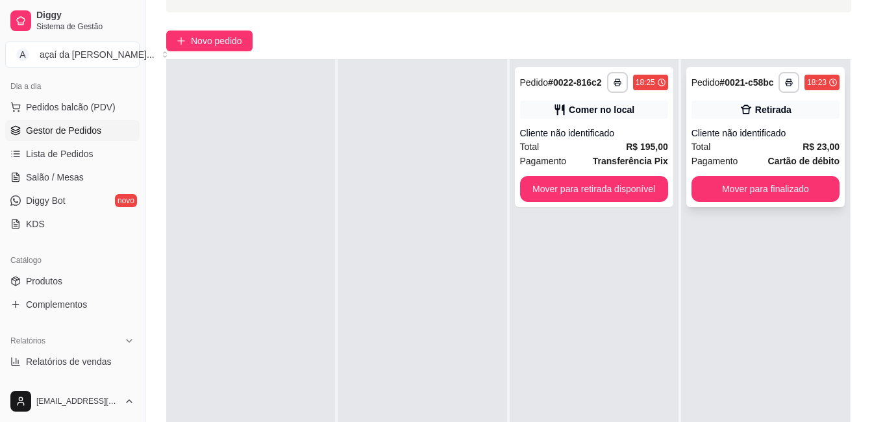
click at [696, 142] on span "Total" at bounding box center [701, 147] width 19 height 14
click at [772, 195] on button "Mover para finalizado" at bounding box center [766, 189] width 148 height 26
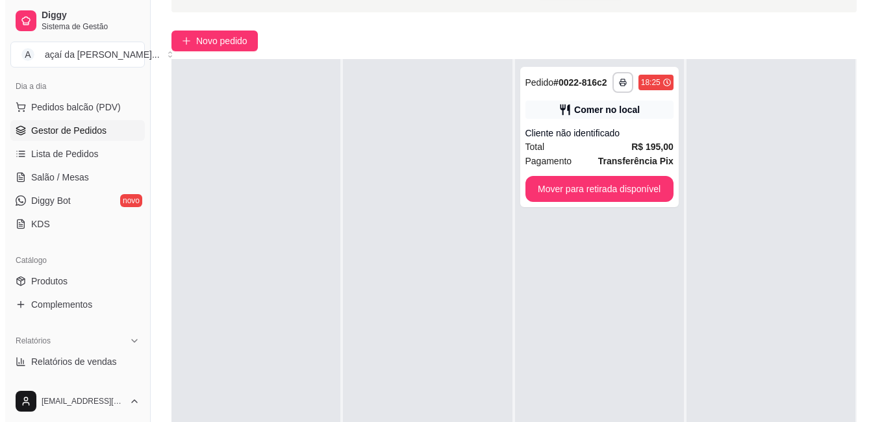
scroll to position [15, 0]
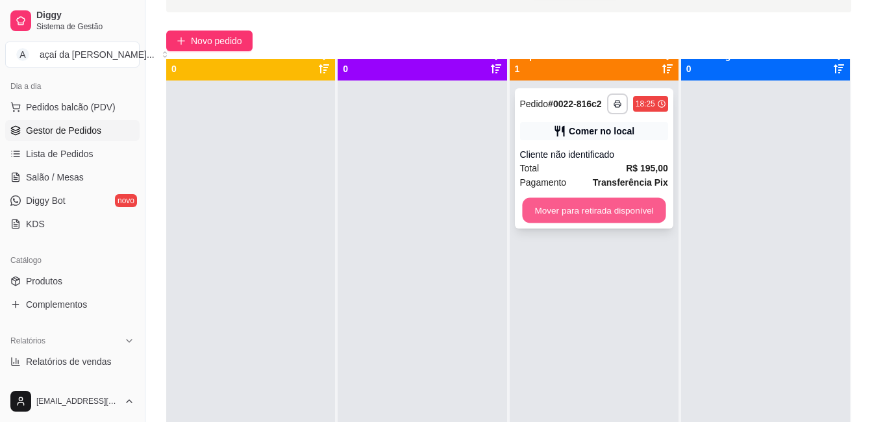
click at [572, 219] on button "Mover para retirada disponível" at bounding box center [594, 210] width 144 height 25
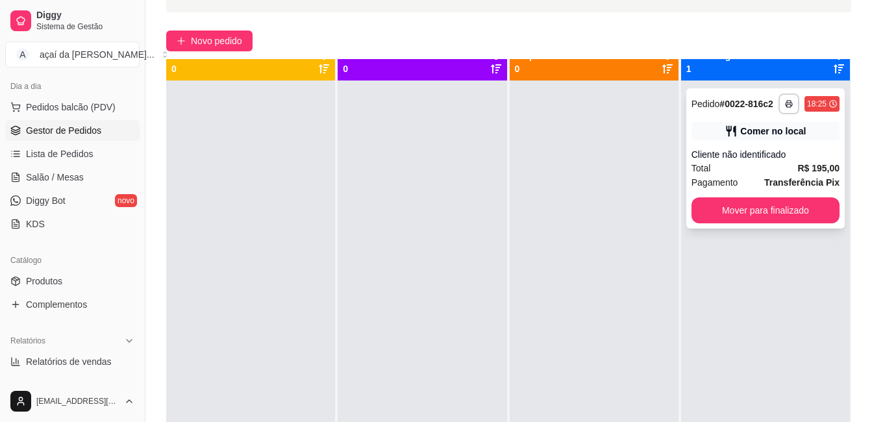
click at [773, 195] on div "**********" at bounding box center [766, 158] width 158 height 140
click at [721, 209] on button "Mover para finalizado" at bounding box center [766, 210] width 148 height 26
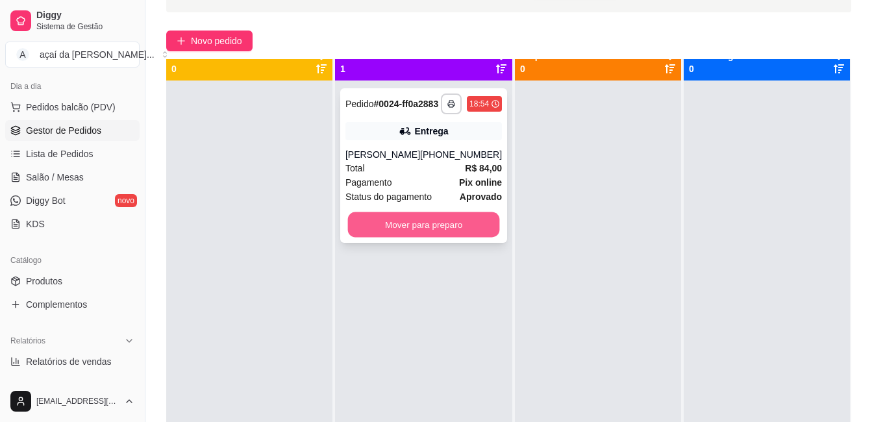
click at [462, 226] on button "Mover para preparo" at bounding box center [424, 224] width 152 height 25
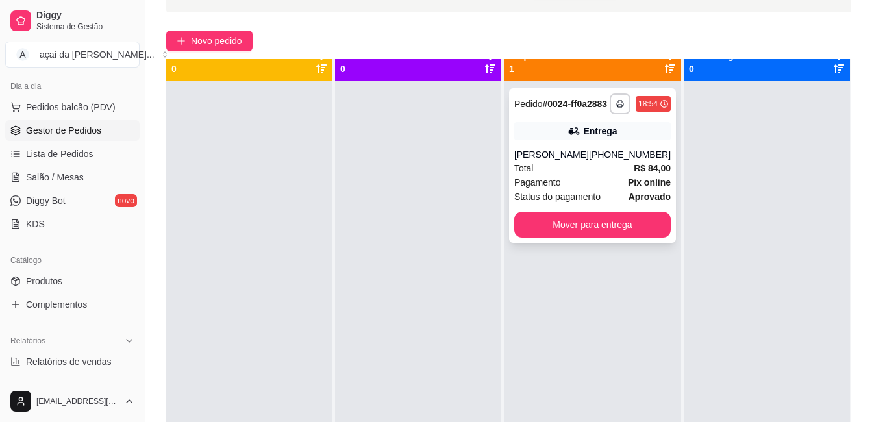
click at [611, 140] on div "Entrega" at bounding box center [592, 131] width 157 height 18
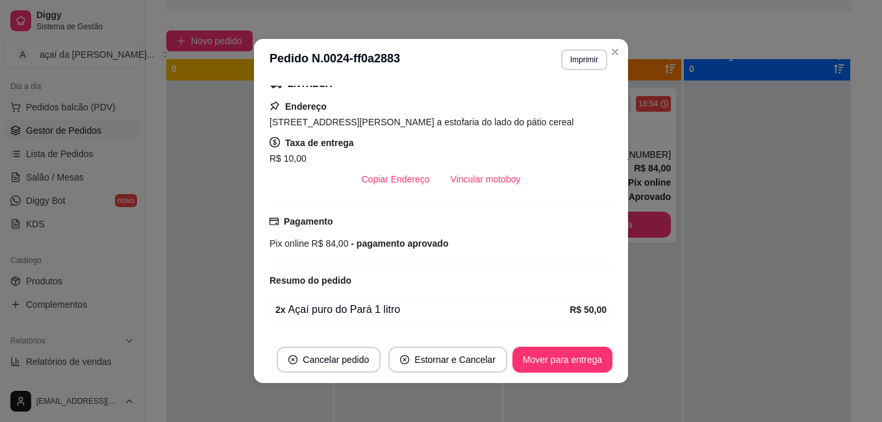
scroll to position [364, 0]
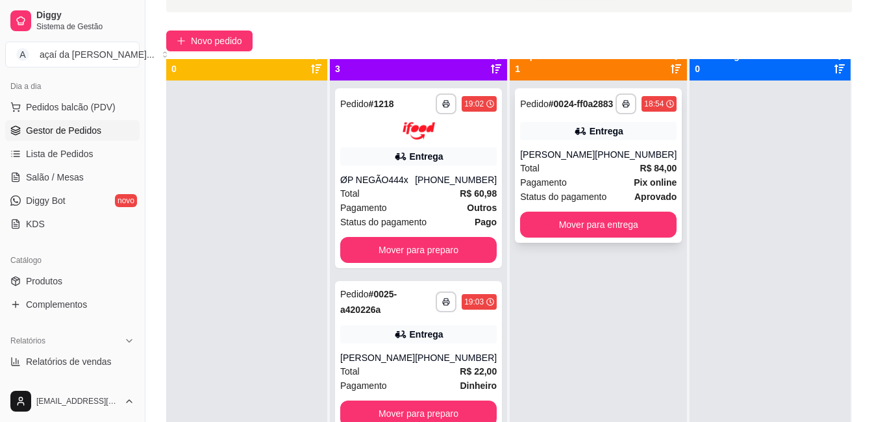
click at [571, 190] on div "Pagamento Pix online" at bounding box center [598, 182] width 157 height 14
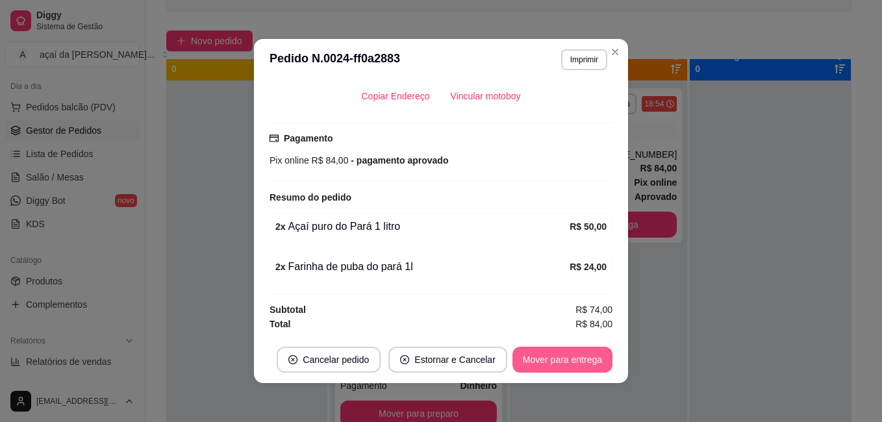
click at [588, 359] on button "Mover para entrega" at bounding box center [562, 360] width 100 height 26
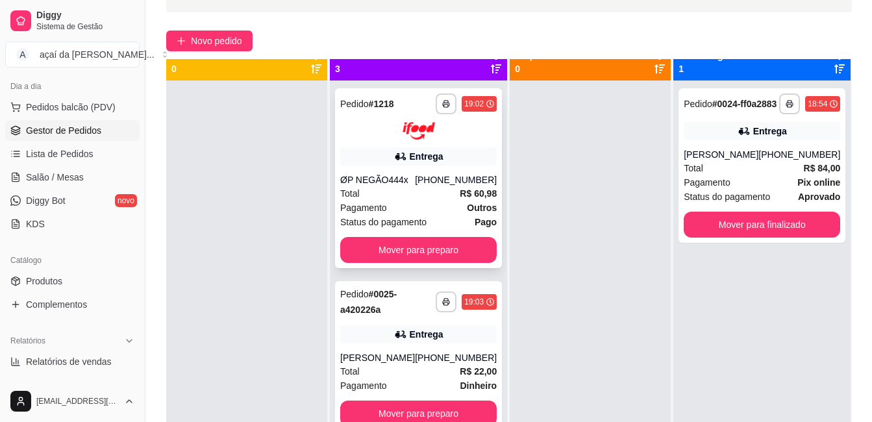
click at [429, 170] on div "**********" at bounding box center [418, 178] width 167 height 180
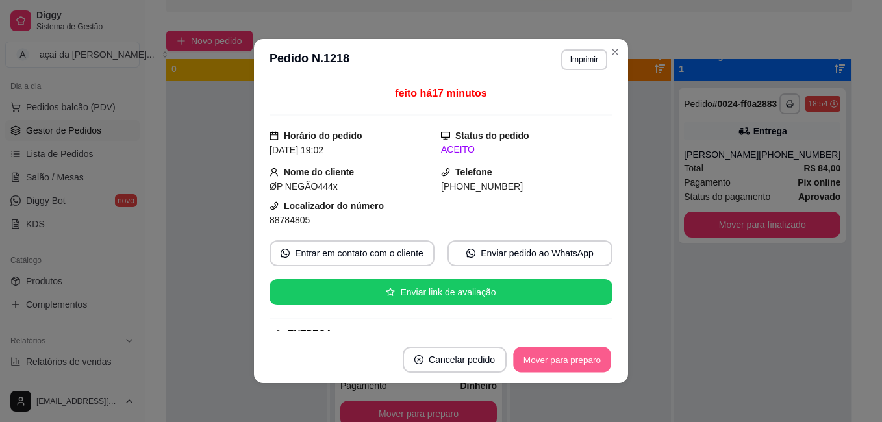
click at [568, 351] on button "Mover para preparo" at bounding box center [561, 359] width 97 height 25
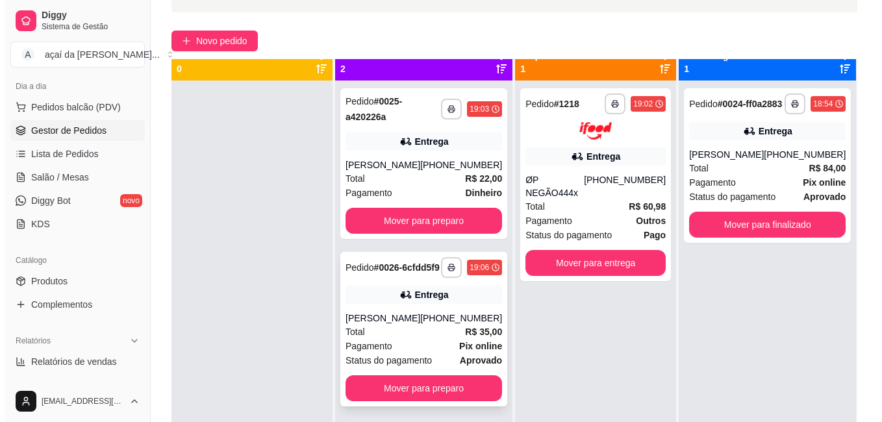
scroll to position [36, 0]
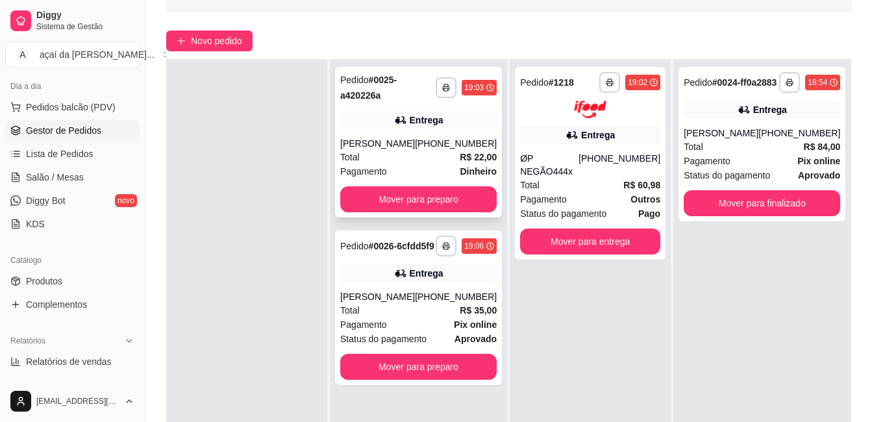
click at [412, 137] on div "[PERSON_NAME]" at bounding box center [377, 143] width 75 height 13
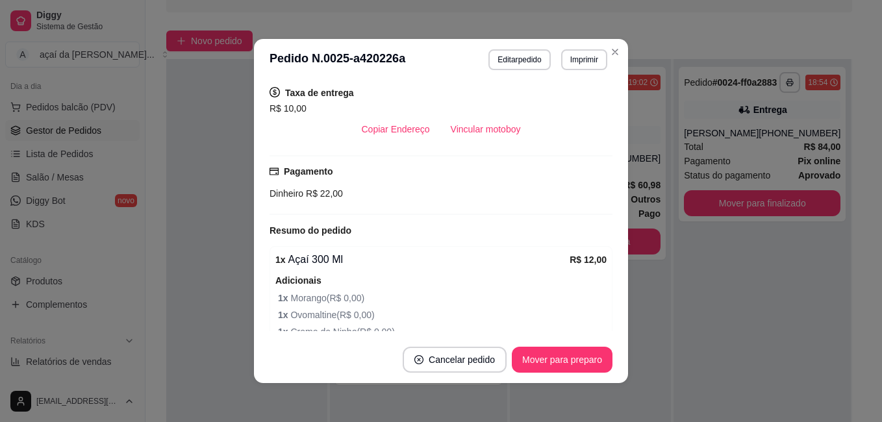
scroll to position [265, 0]
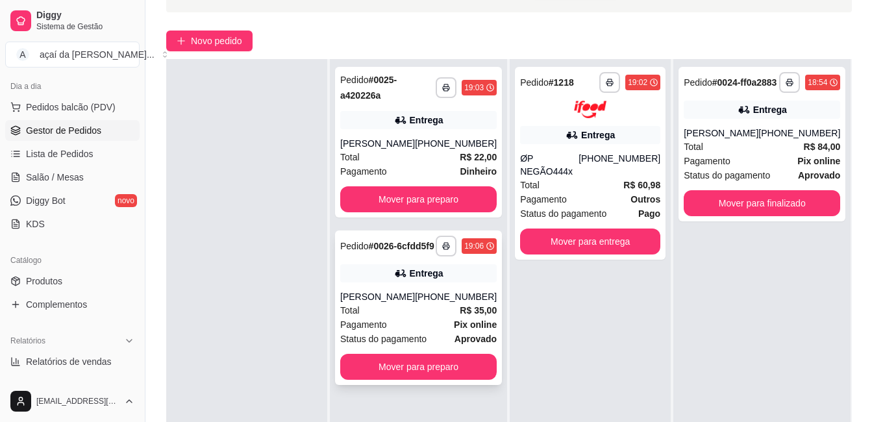
click at [413, 303] on div "[PERSON_NAME]" at bounding box center [377, 296] width 75 height 13
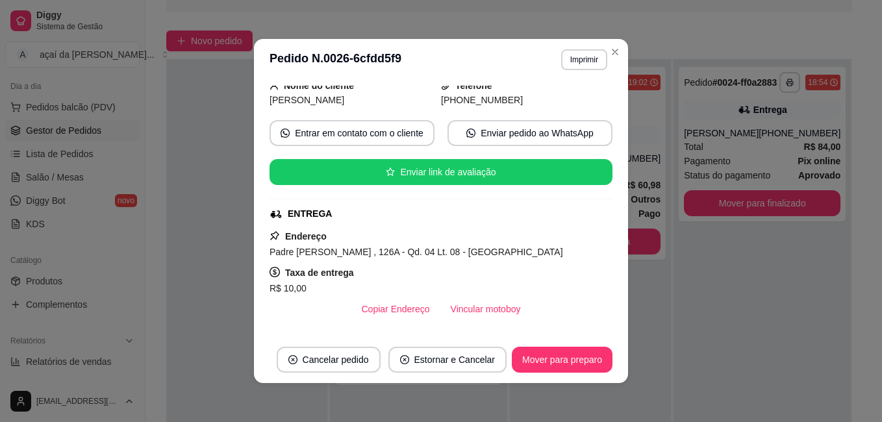
scroll to position [64, 0]
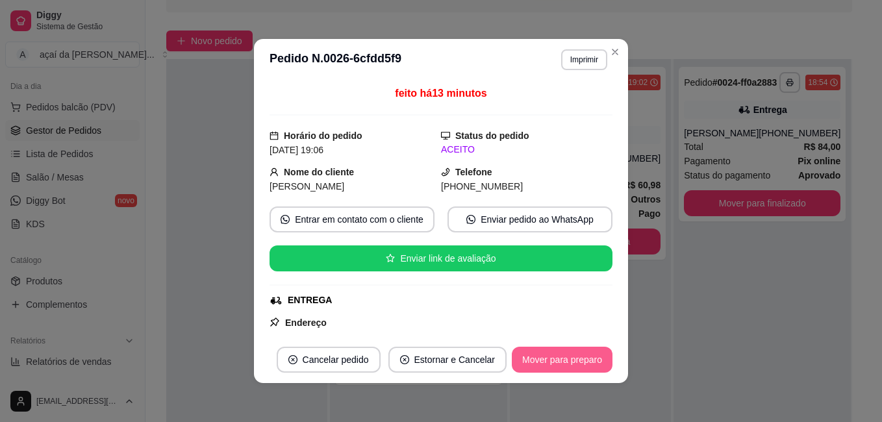
click at [537, 350] on button "Mover para preparo" at bounding box center [562, 360] width 101 height 26
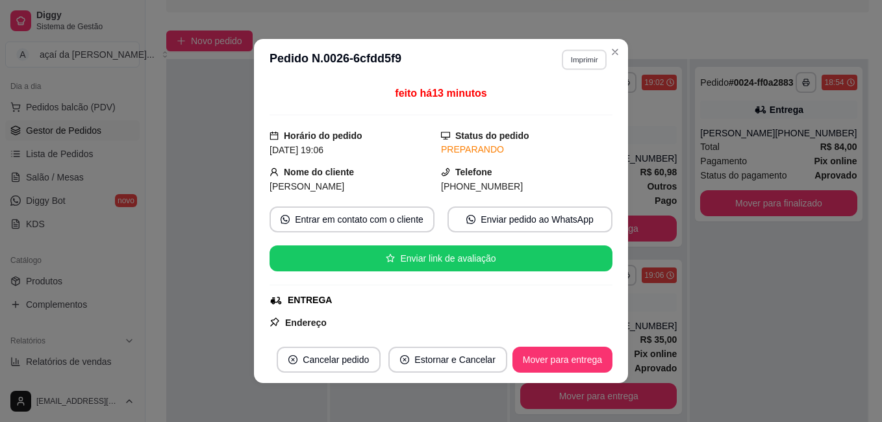
click at [575, 53] on button "Imprimir" at bounding box center [584, 59] width 45 height 20
click at [572, 127] on div "Solicite um entregador do iFood Sujeito a disponibilidade da plataforma feito h…" at bounding box center [441, 209] width 343 height 246
click at [557, 362] on button "Mover para entrega" at bounding box center [562, 359] width 97 height 25
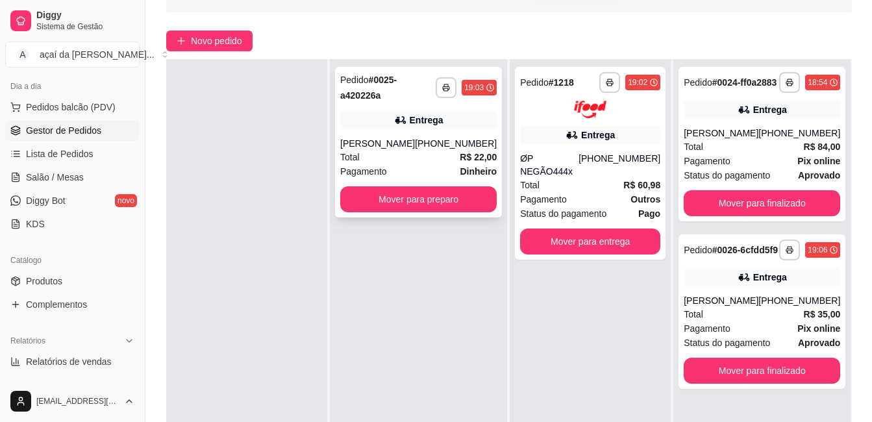
click at [386, 129] on div "Entrega" at bounding box center [418, 120] width 157 height 18
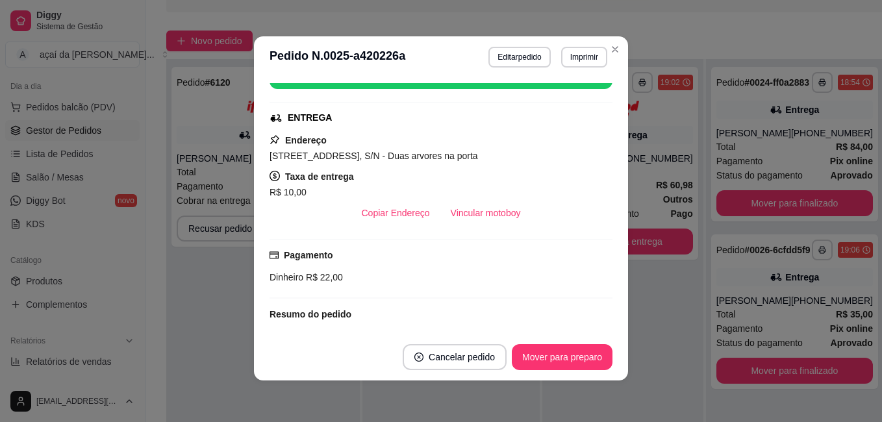
scroll to position [309, 0]
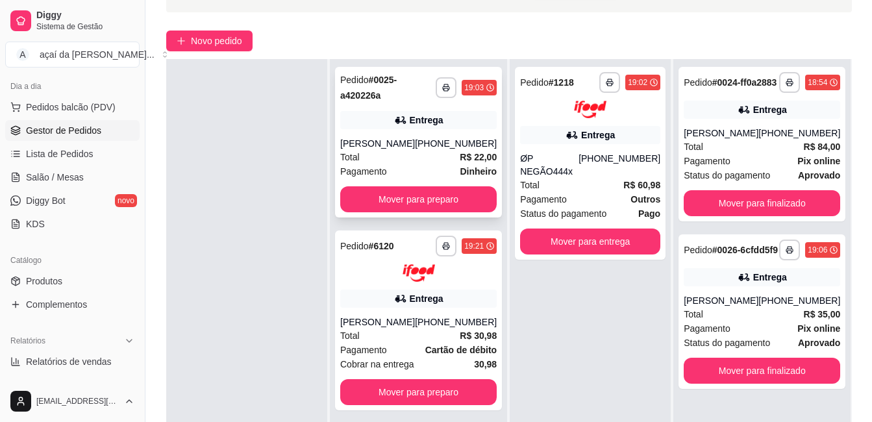
click at [445, 129] on div "Entrega" at bounding box center [418, 120] width 157 height 18
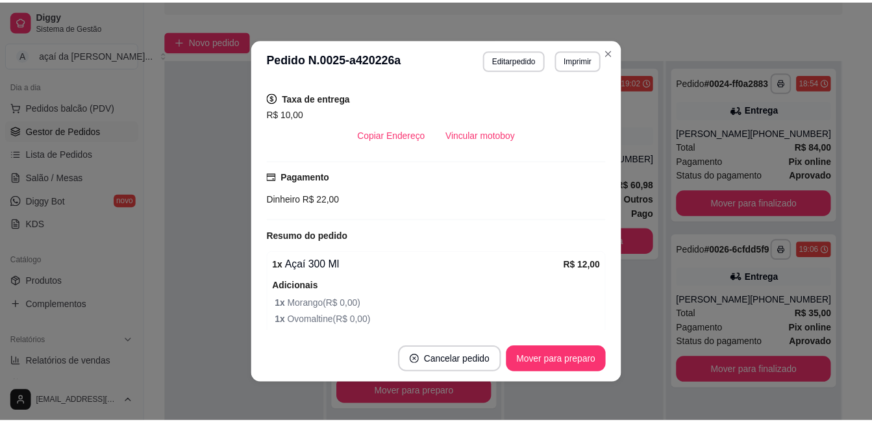
scroll to position [395, 0]
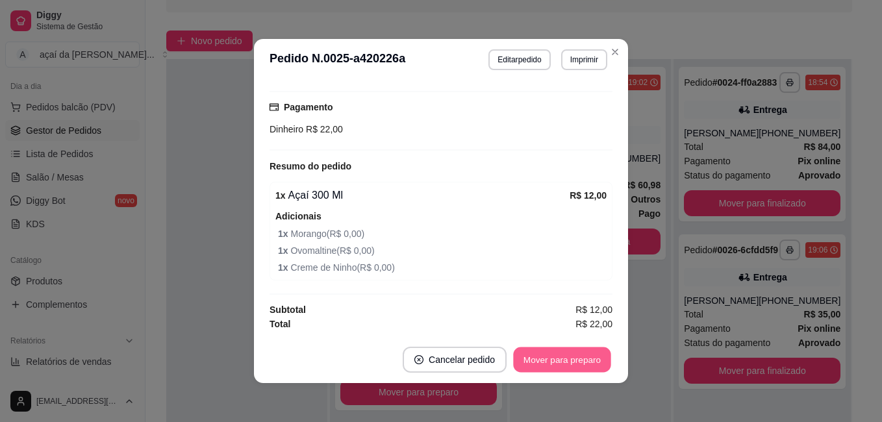
click at [573, 361] on button "Mover para preparo" at bounding box center [561, 359] width 97 height 25
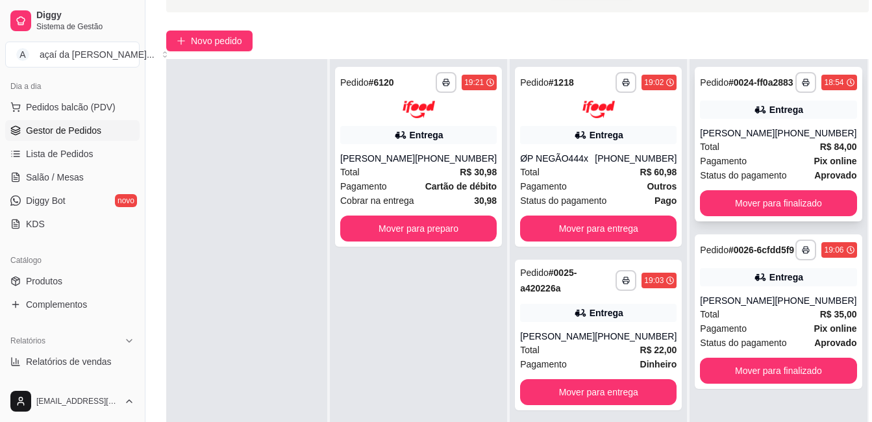
scroll to position [151, 0]
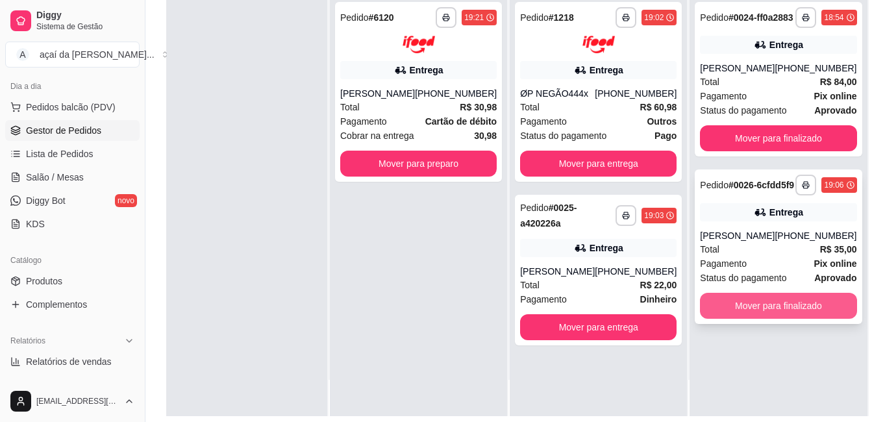
click at [741, 319] on button "Mover para finalizado" at bounding box center [778, 306] width 157 height 26
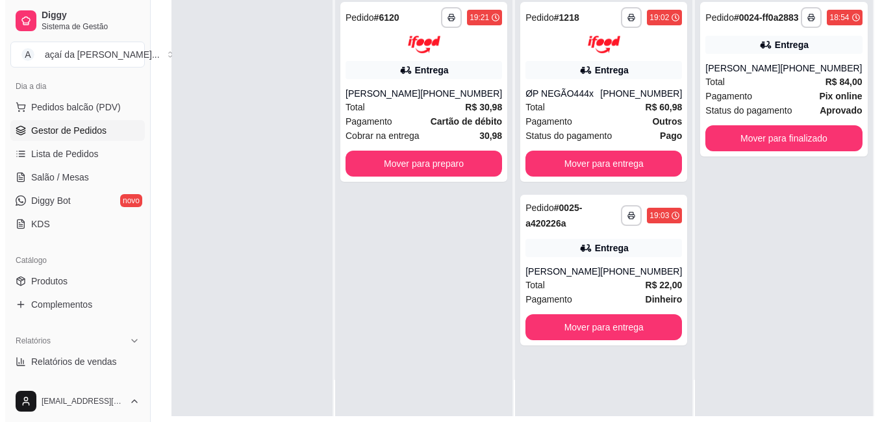
scroll to position [0, 0]
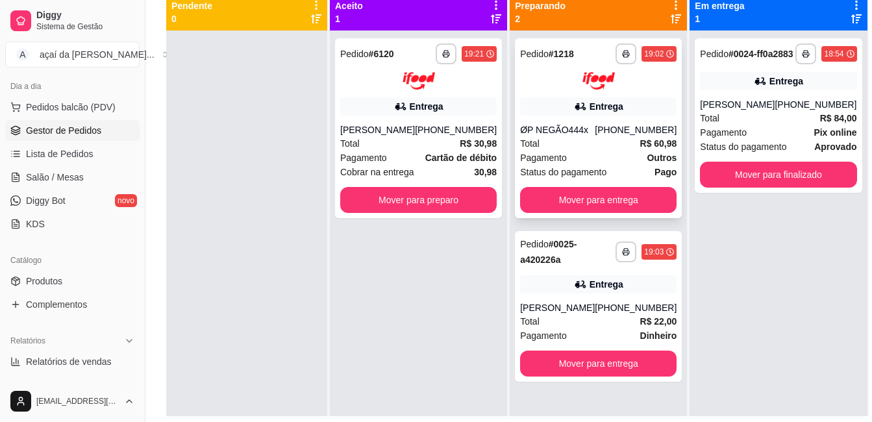
click at [600, 84] on img at bounding box center [599, 81] width 32 height 18
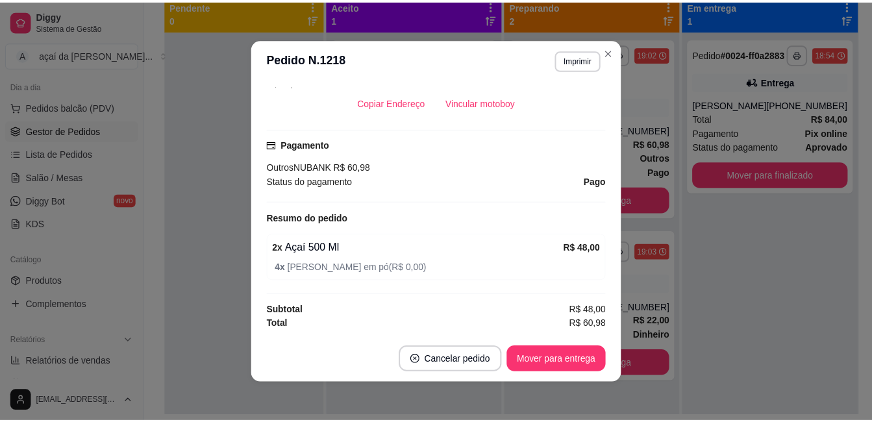
scroll to position [3, 0]
